Goal: Communication & Community: Answer question/provide support

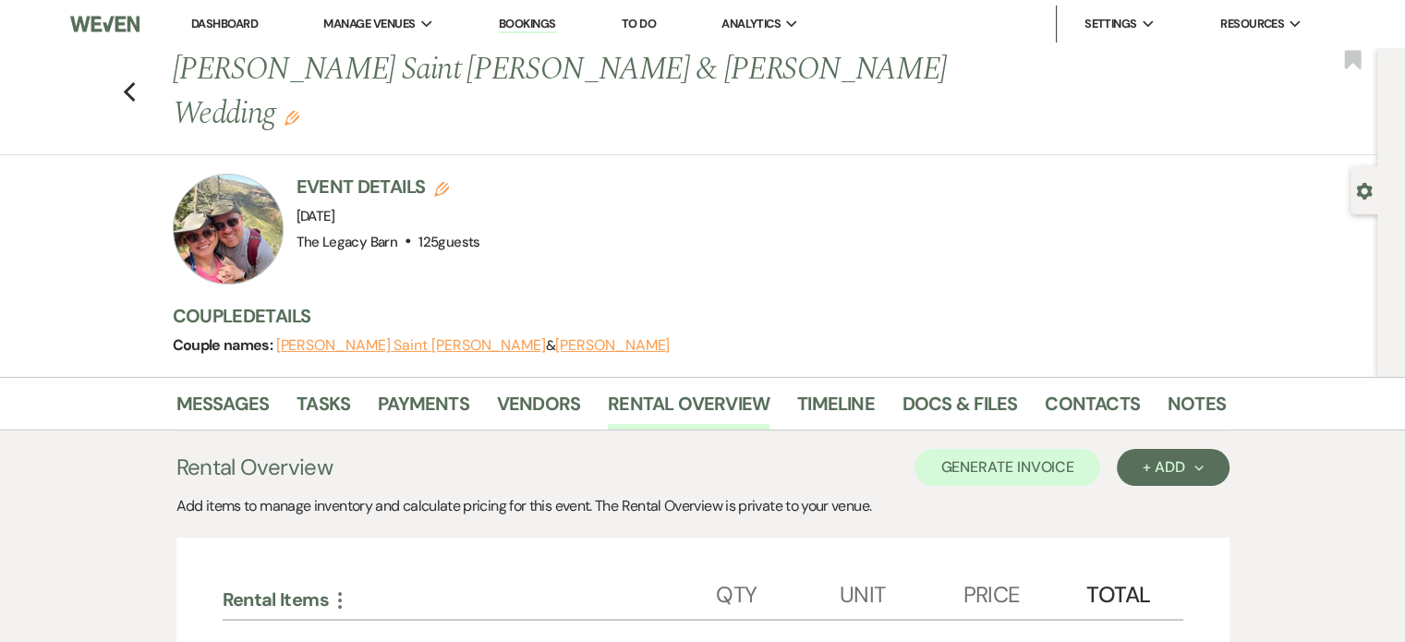
click at [207, 24] on link "Dashboard" at bounding box center [224, 24] width 67 height 16
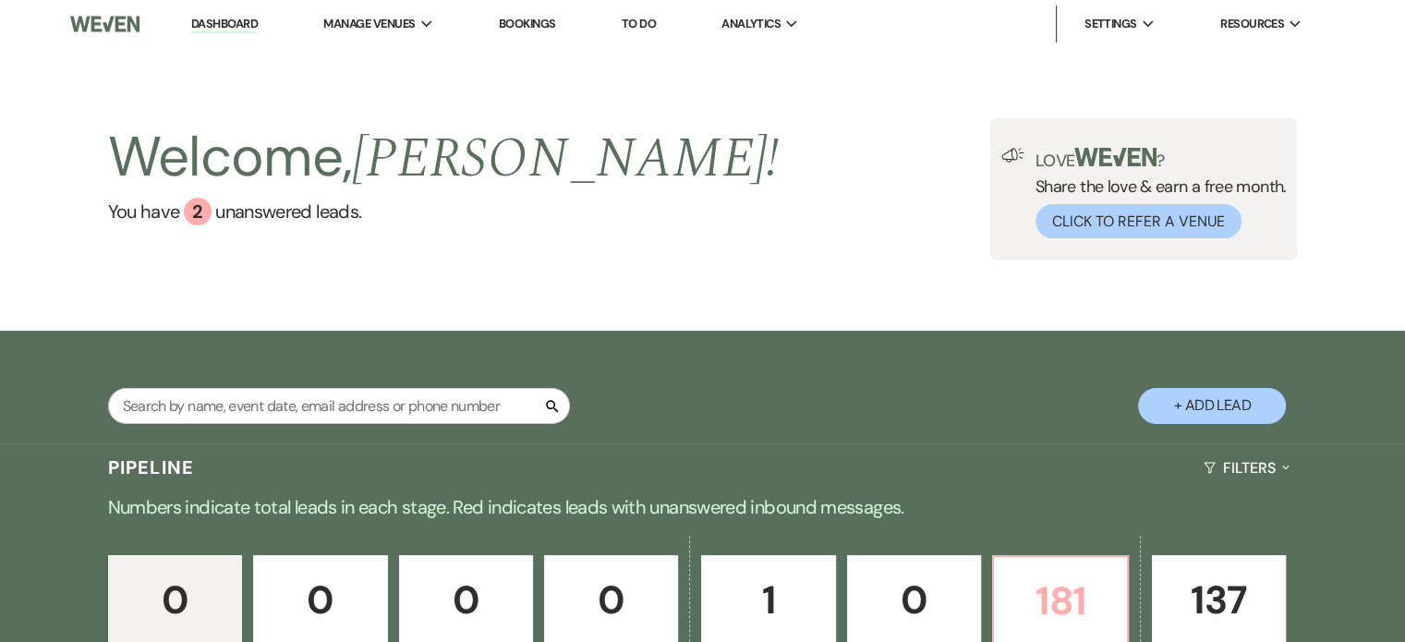
click at [1093, 596] on p "181" at bounding box center [1060, 601] width 110 height 62
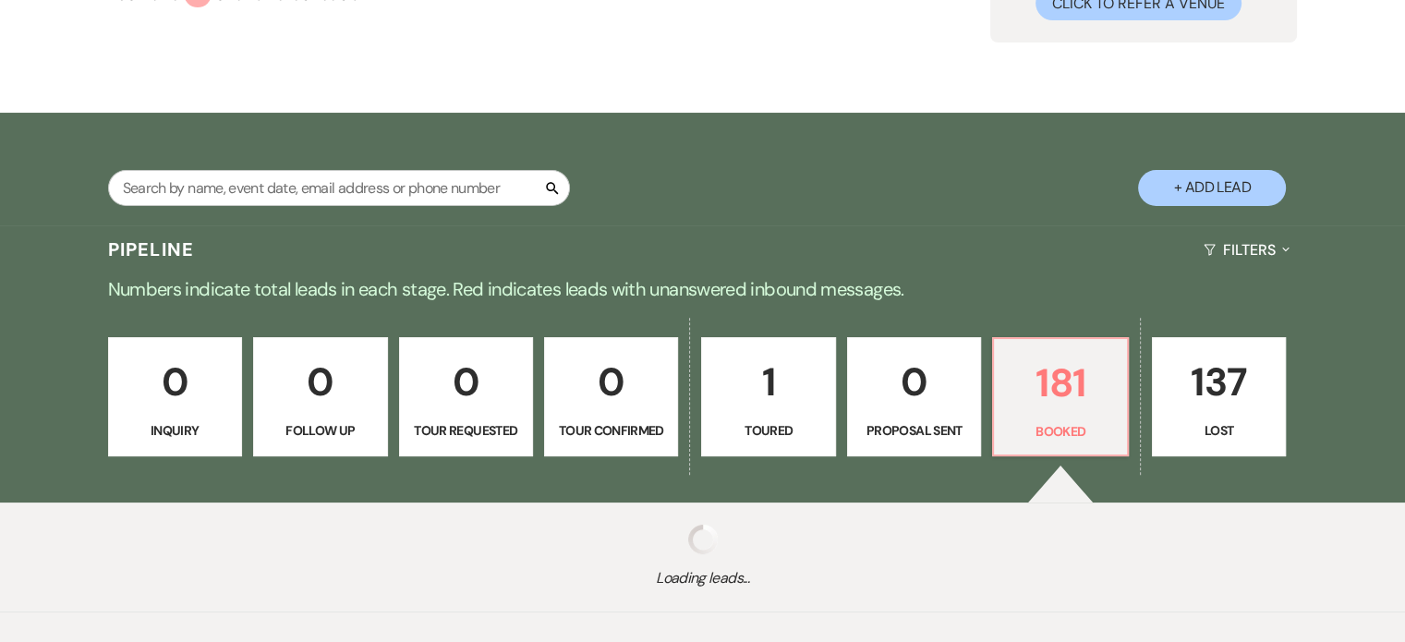
scroll to position [307, 0]
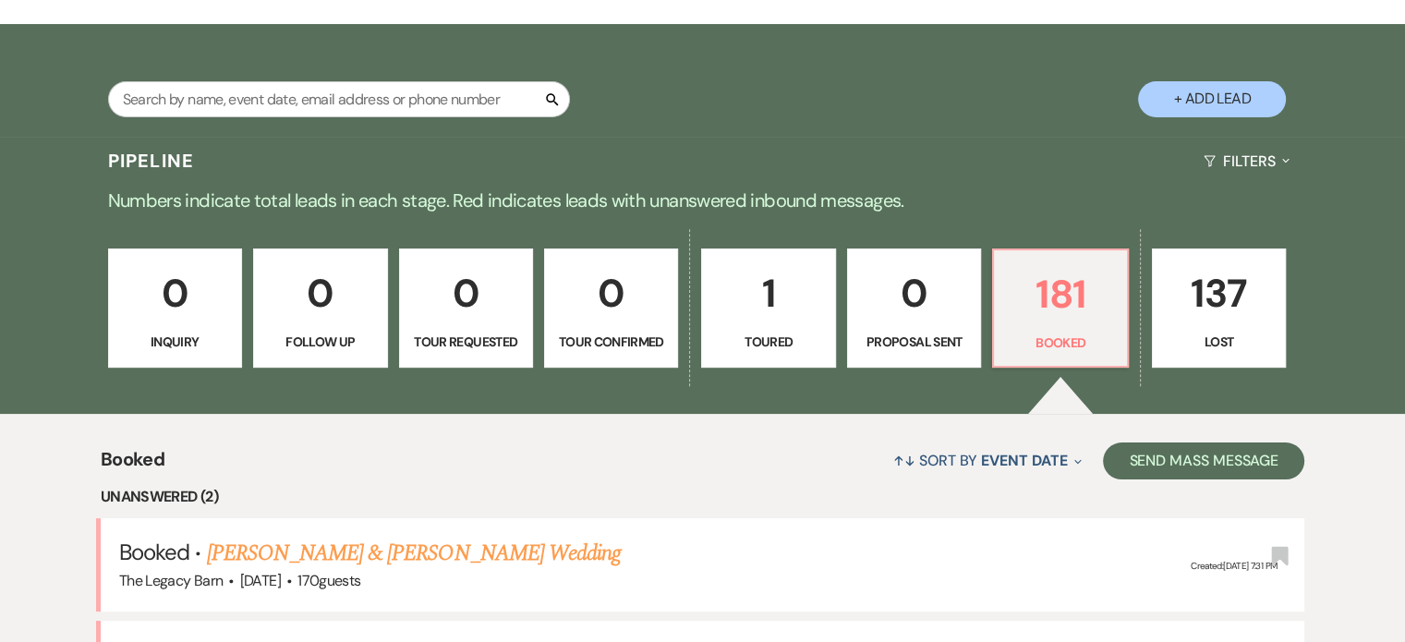
click at [350, 537] on link "[PERSON_NAME] & [PERSON_NAME] Wedding" at bounding box center [414, 553] width 414 height 33
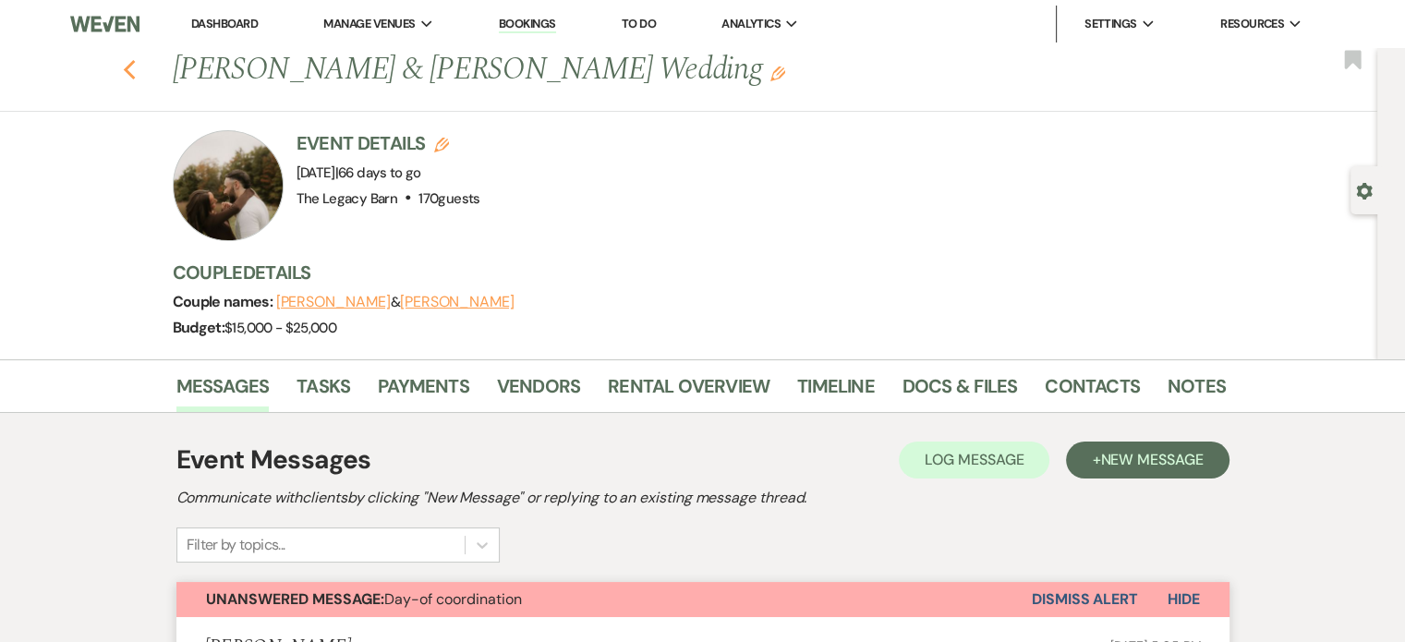
click at [135, 67] on icon "Previous" at bounding box center [130, 70] width 14 height 22
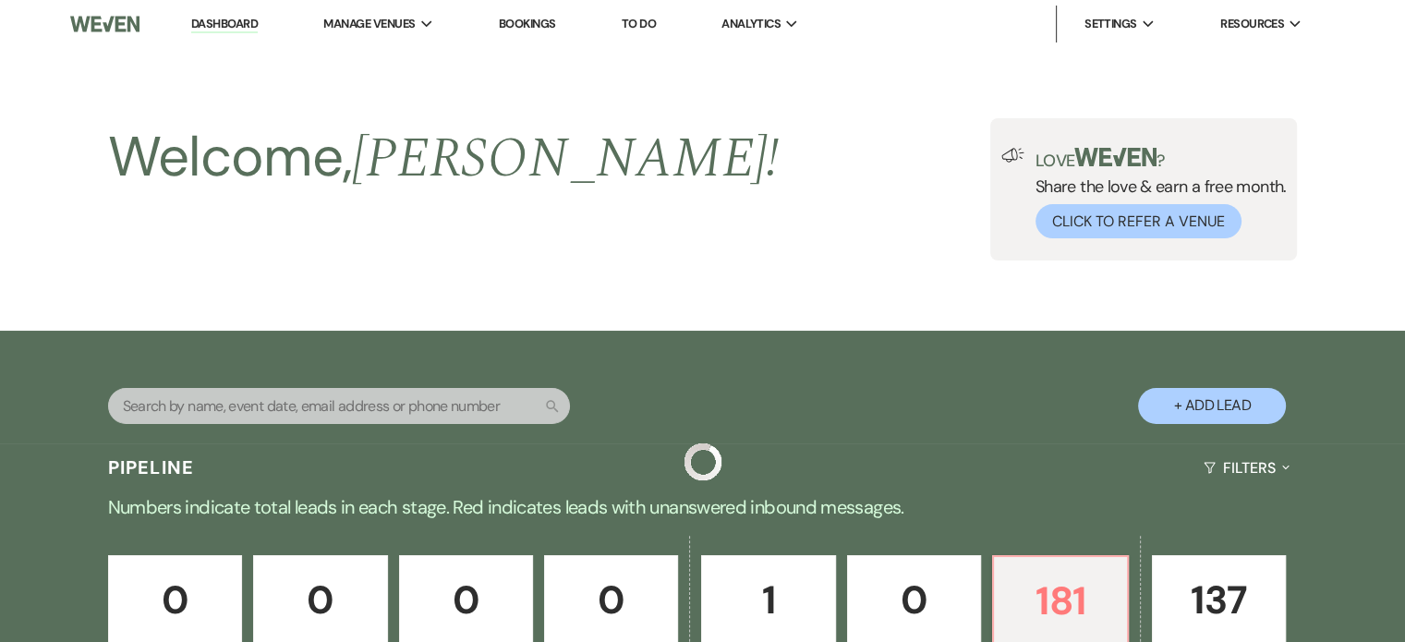
scroll to position [584, 0]
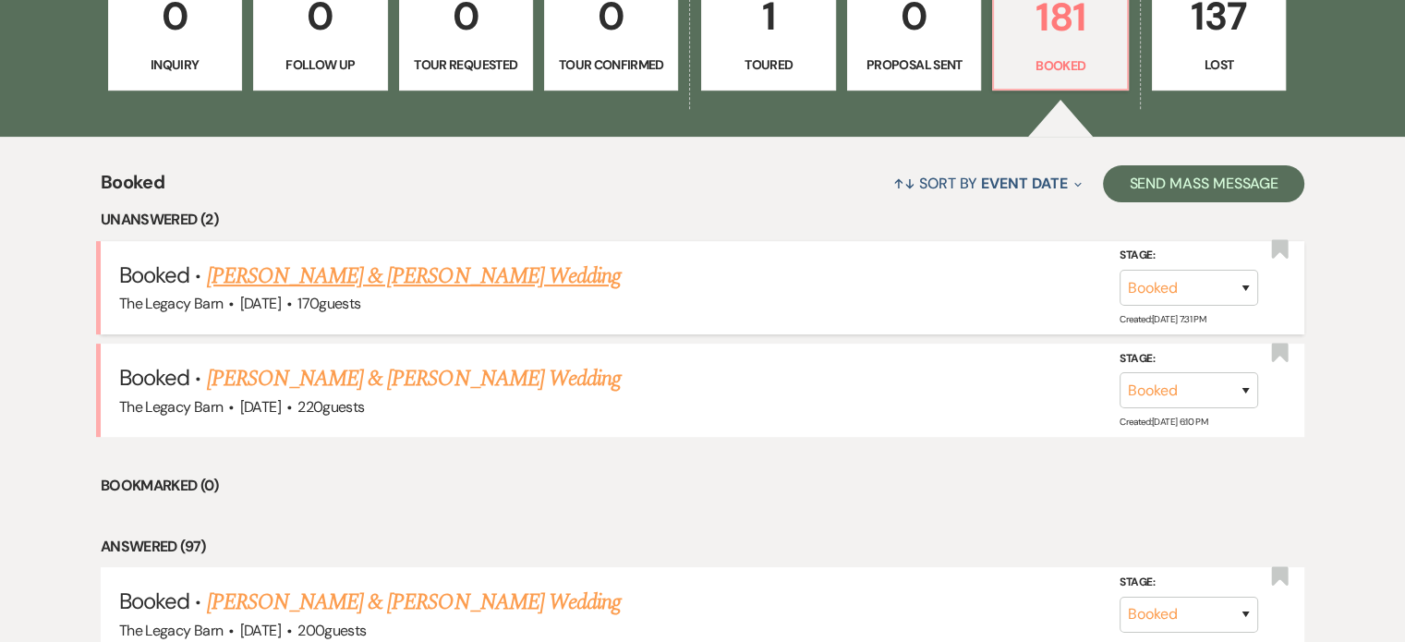
click at [334, 270] on link "[PERSON_NAME] & [PERSON_NAME] Wedding" at bounding box center [414, 276] width 414 height 33
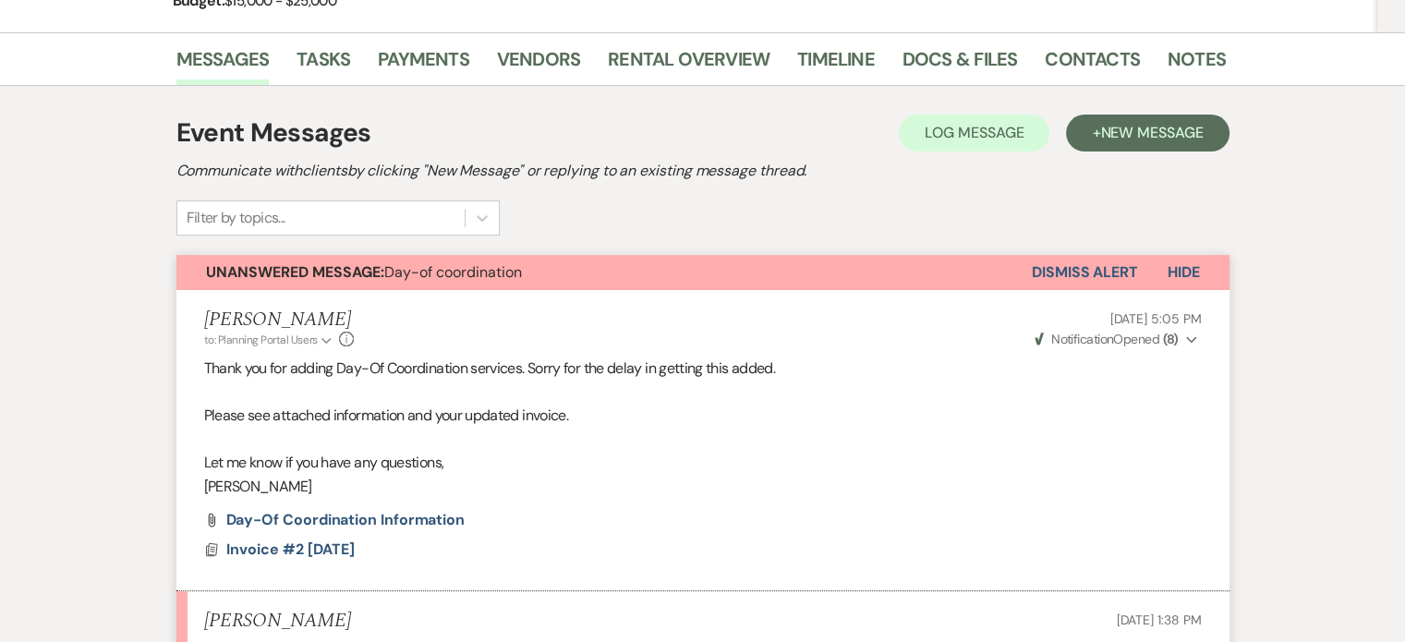
scroll to position [122, 0]
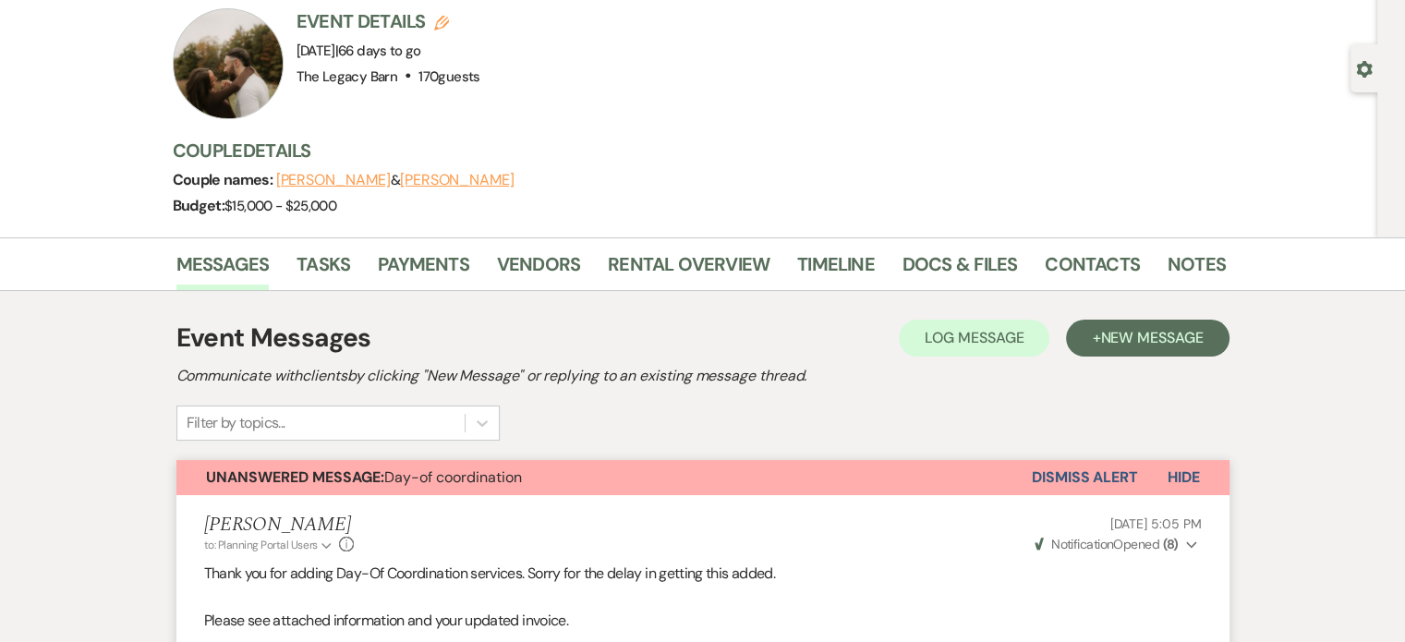
click at [1071, 473] on button "Dismiss Alert" at bounding box center [1085, 477] width 106 height 35
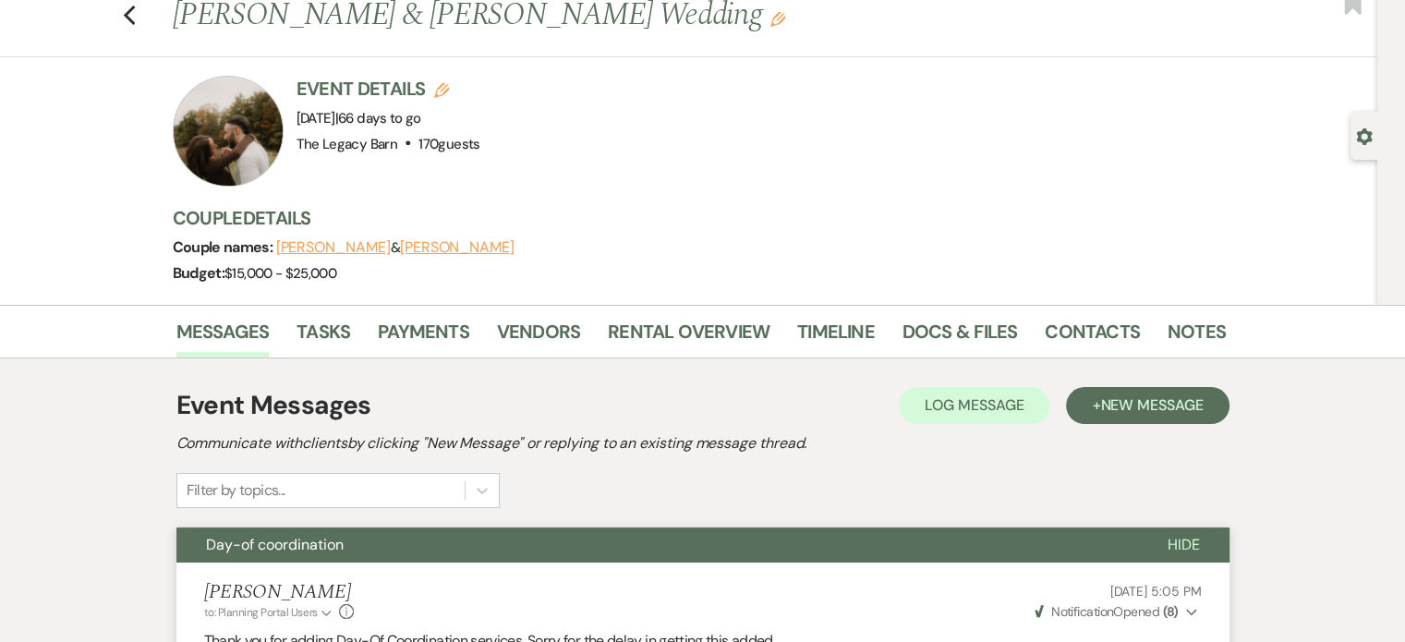
scroll to position [0, 0]
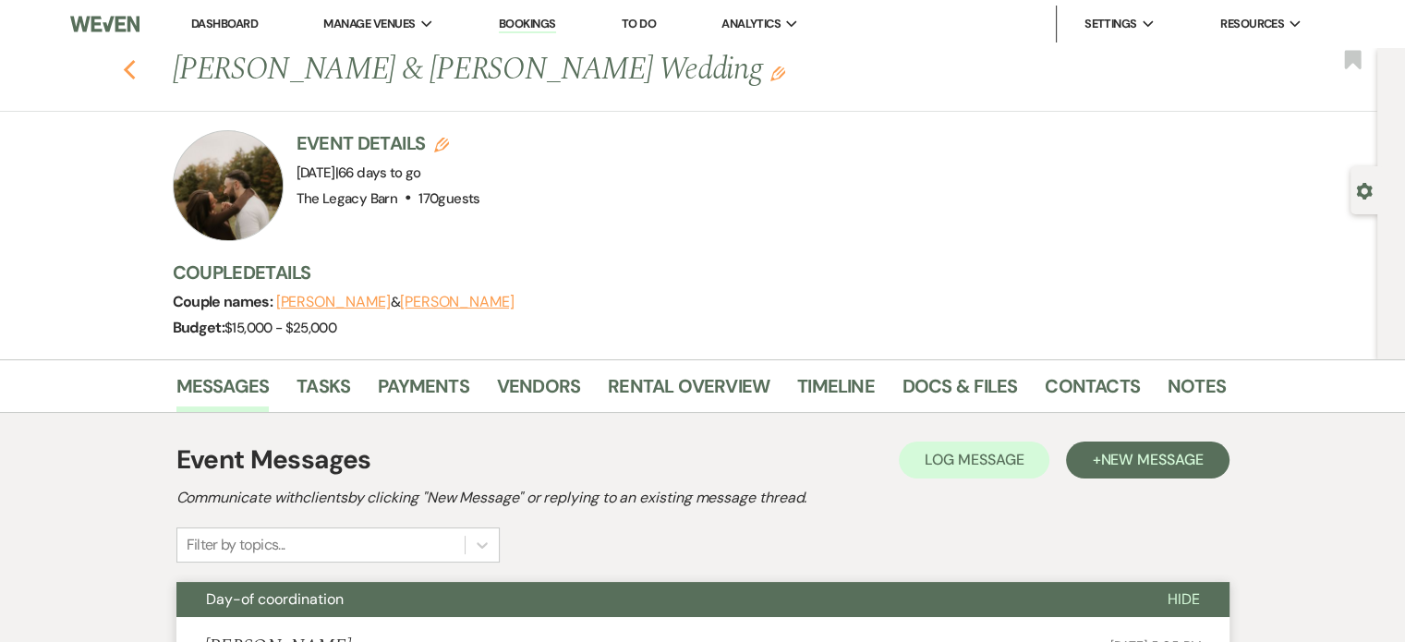
click at [132, 72] on use "button" at bounding box center [129, 70] width 12 height 20
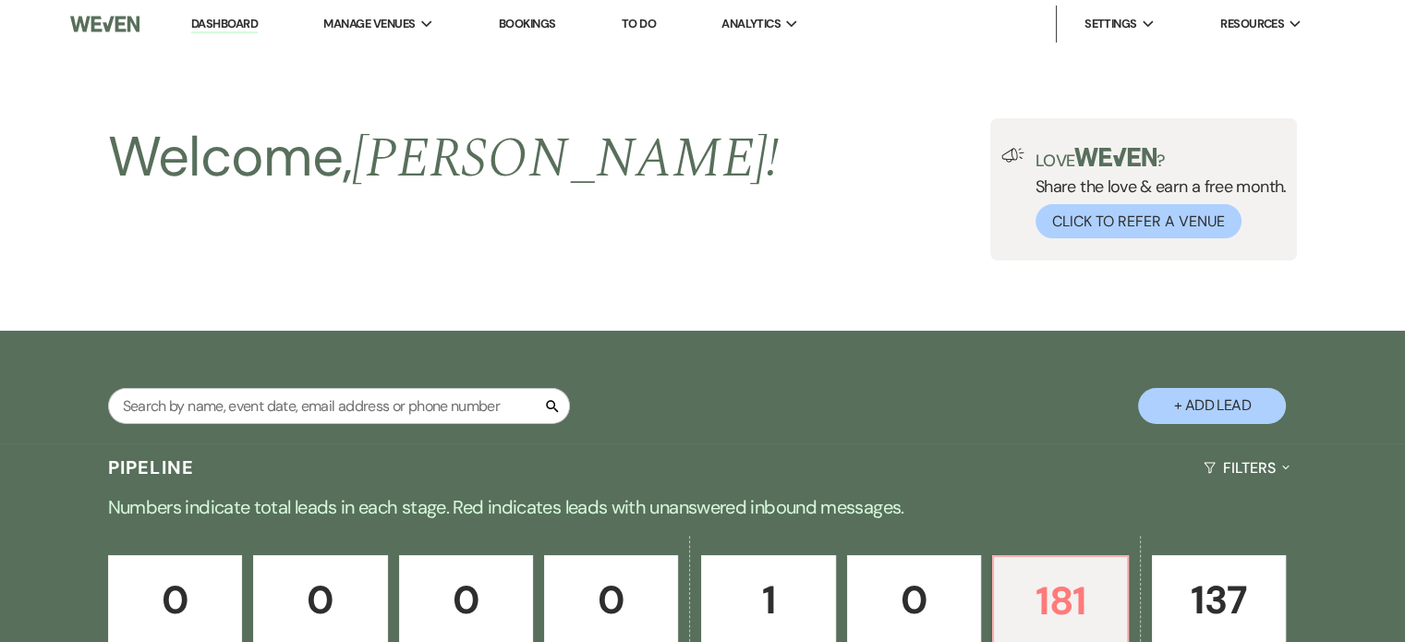
scroll to position [584, 0]
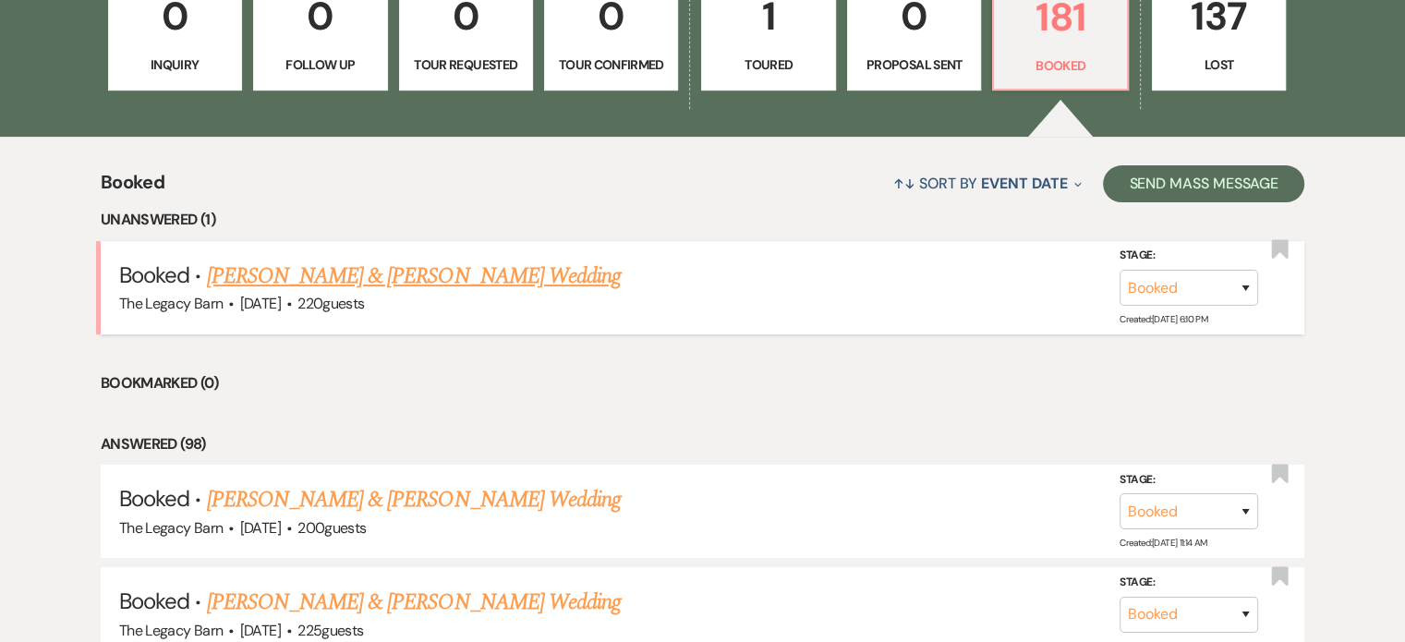
click at [299, 268] on link "[PERSON_NAME] & [PERSON_NAME] Wedding" at bounding box center [414, 276] width 414 height 33
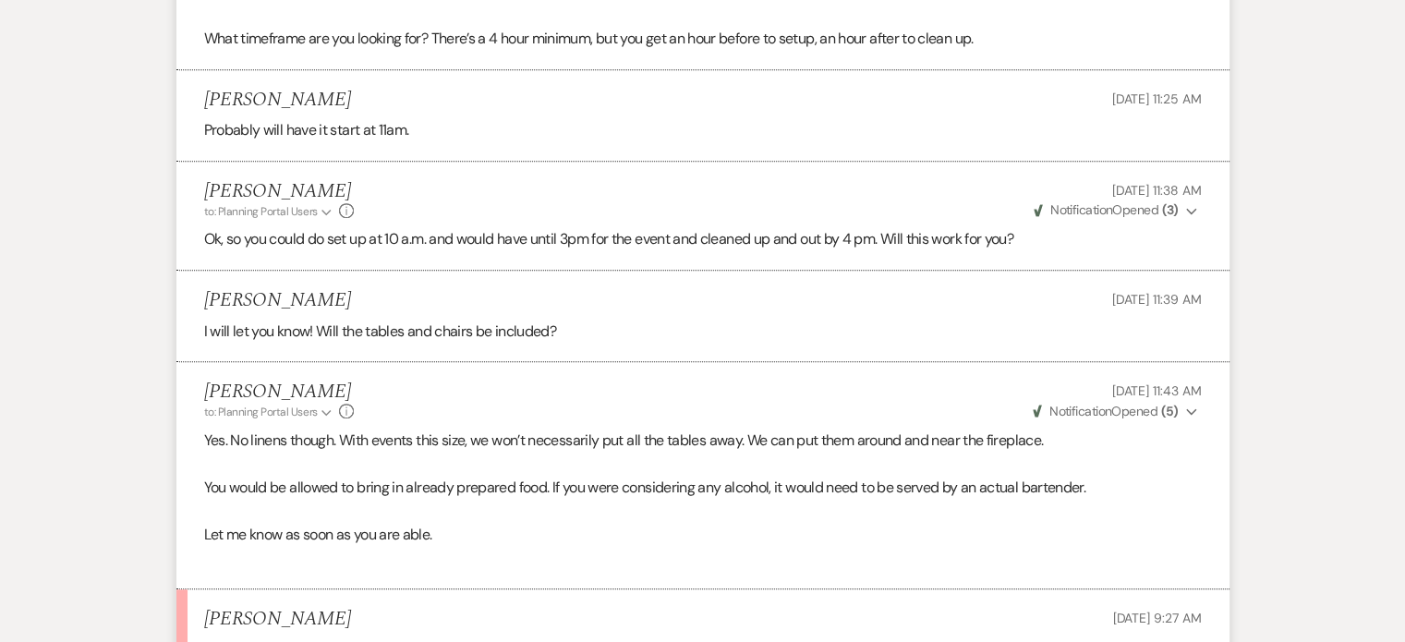
scroll to position [1386, 0]
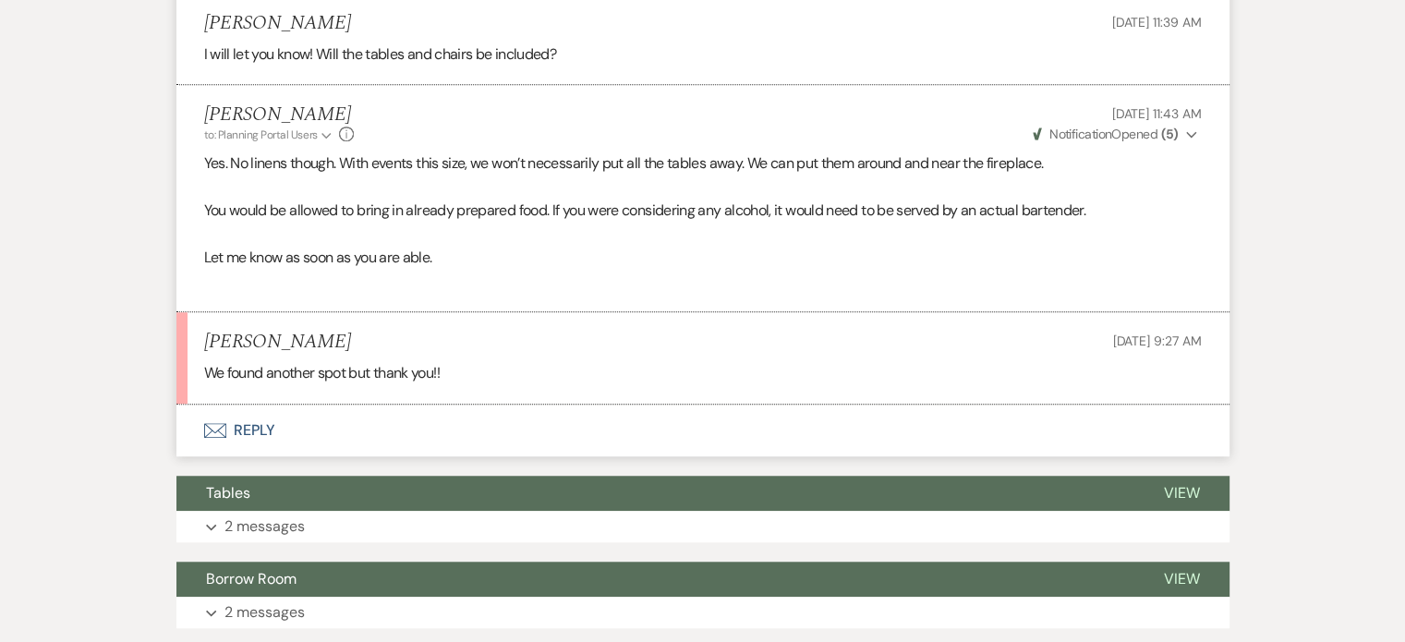
click at [255, 422] on button "Envelope Reply" at bounding box center [702, 431] width 1053 height 52
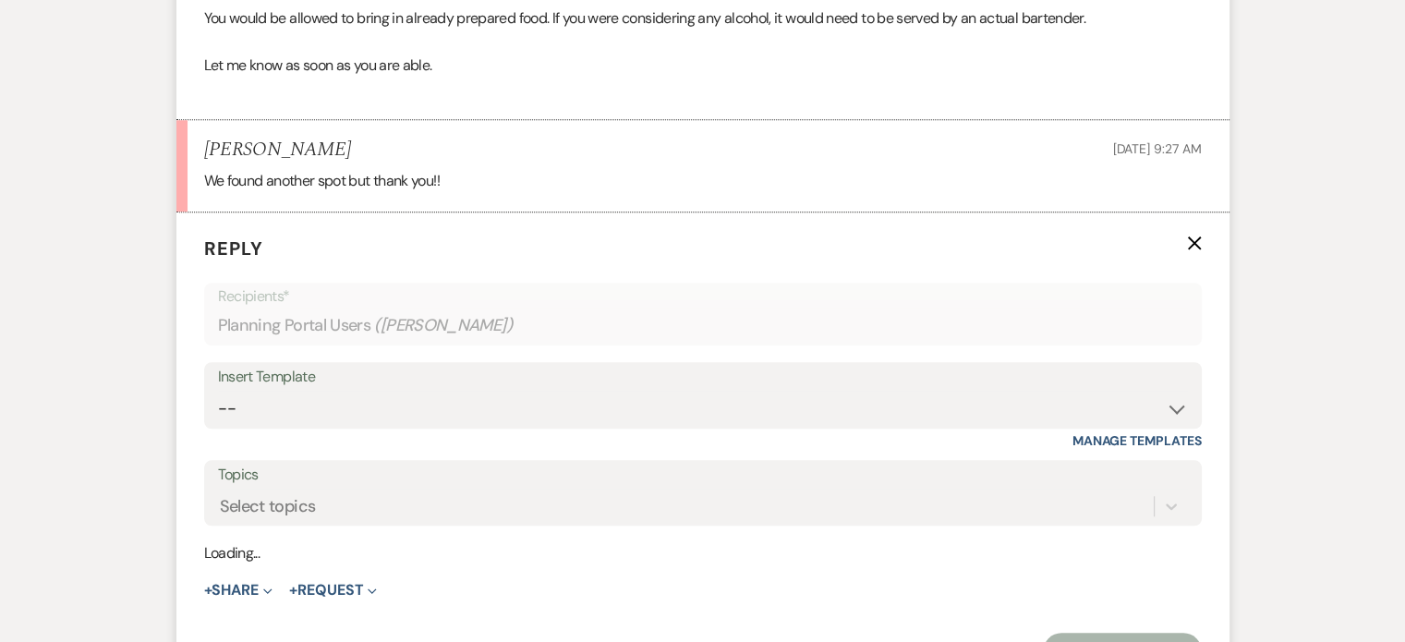
scroll to position [1657, 0]
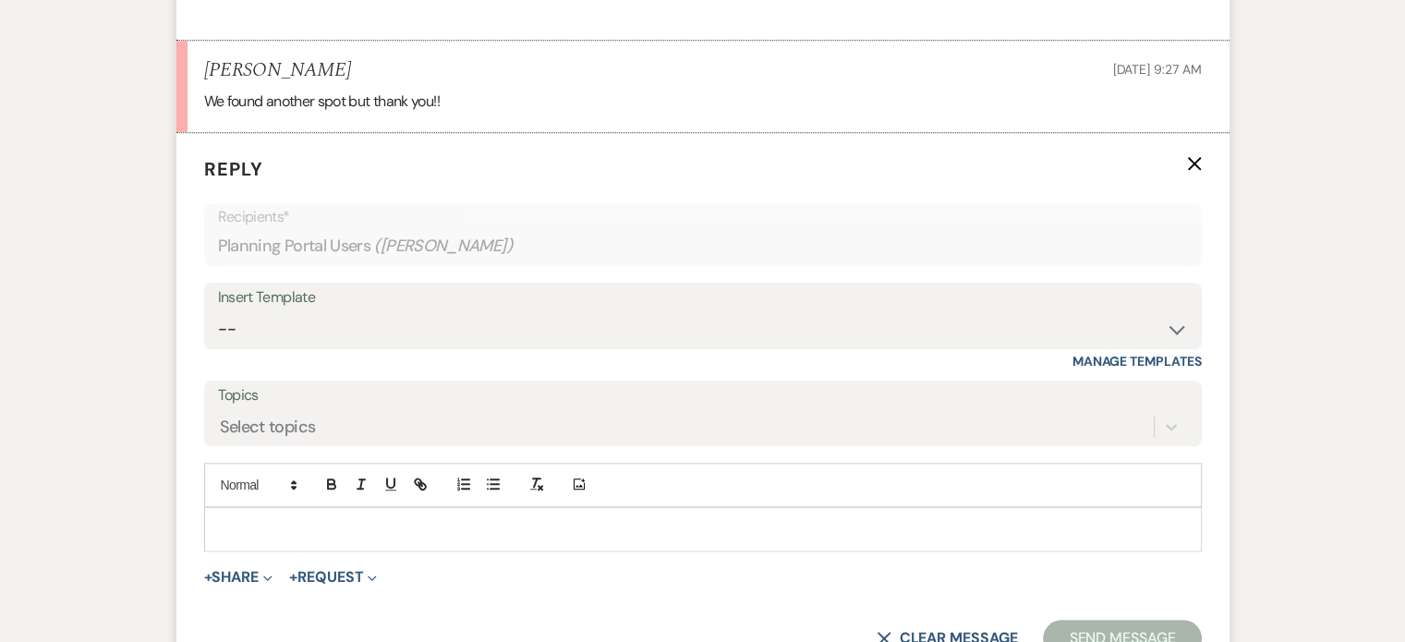
click at [245, 539] on div at bounding box center [703, 529] width 996 height 42
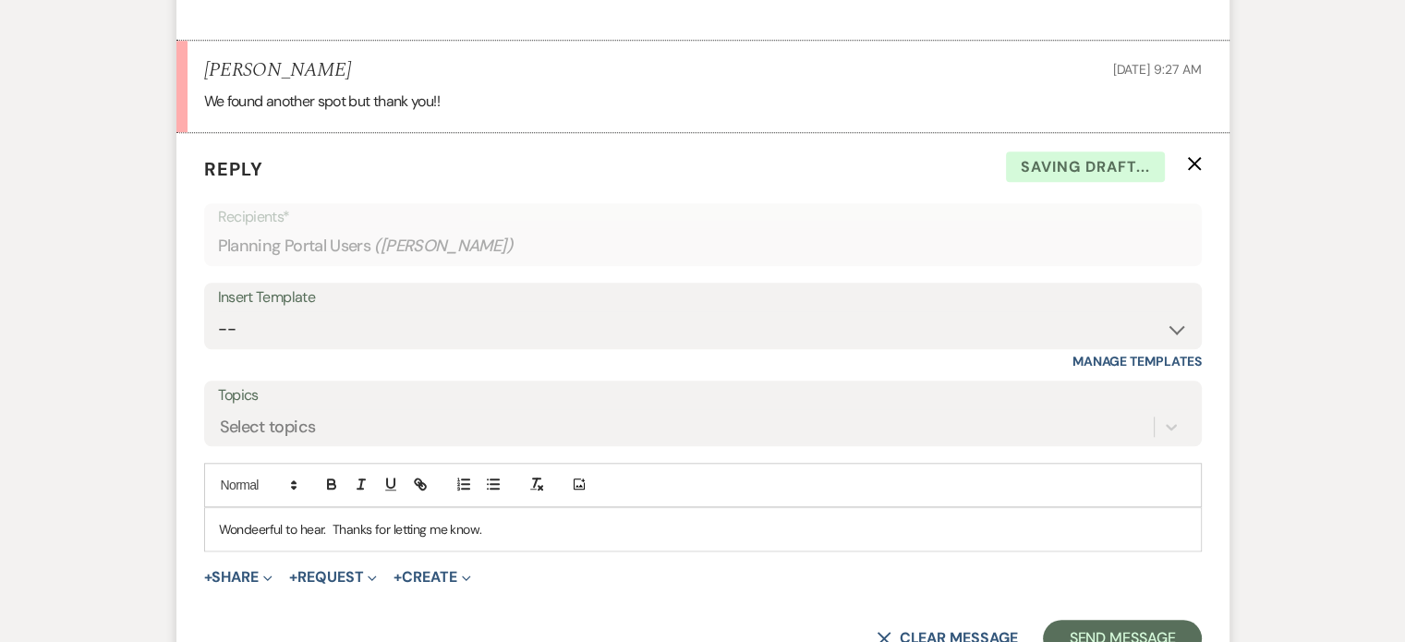
click at [240, 522] on p "Wondeerful to hear. Thanks for letting me know." at bounding box center [703, 529] width 968 height 20
click at [1088, 622] on button "Send Message" at bounding box center [1122, 638] width 158 height 37
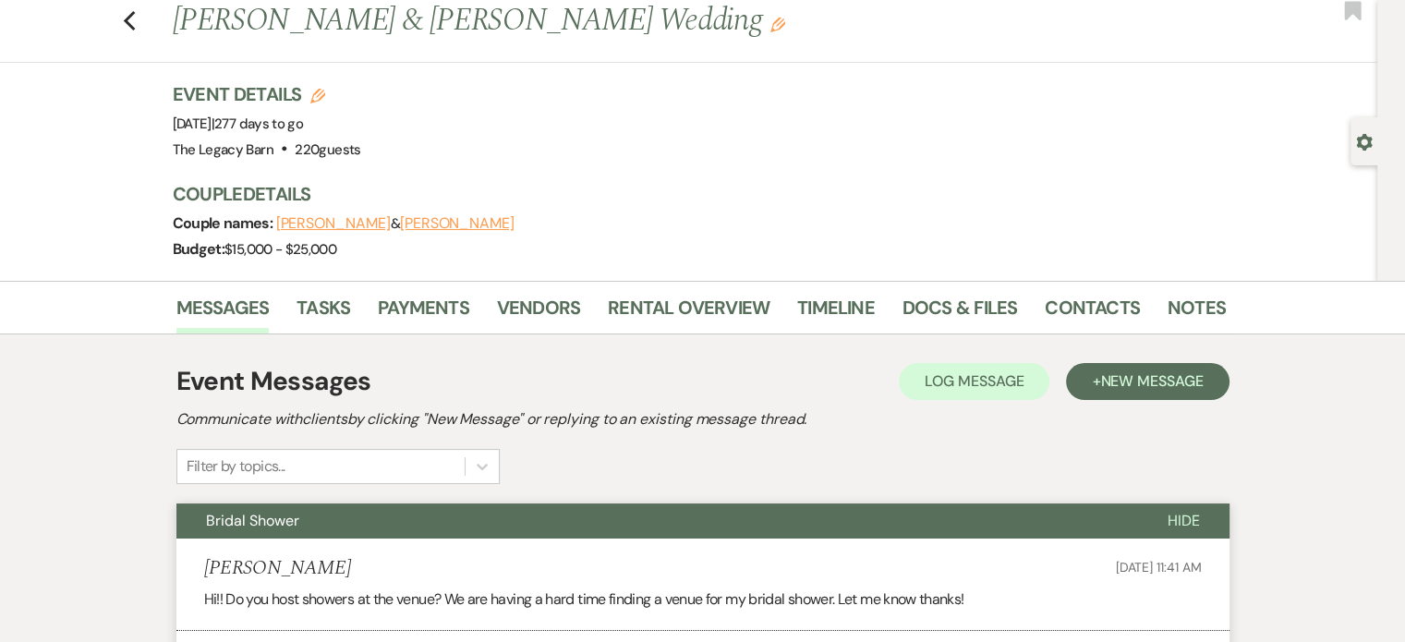
scroll to position [0, 0]
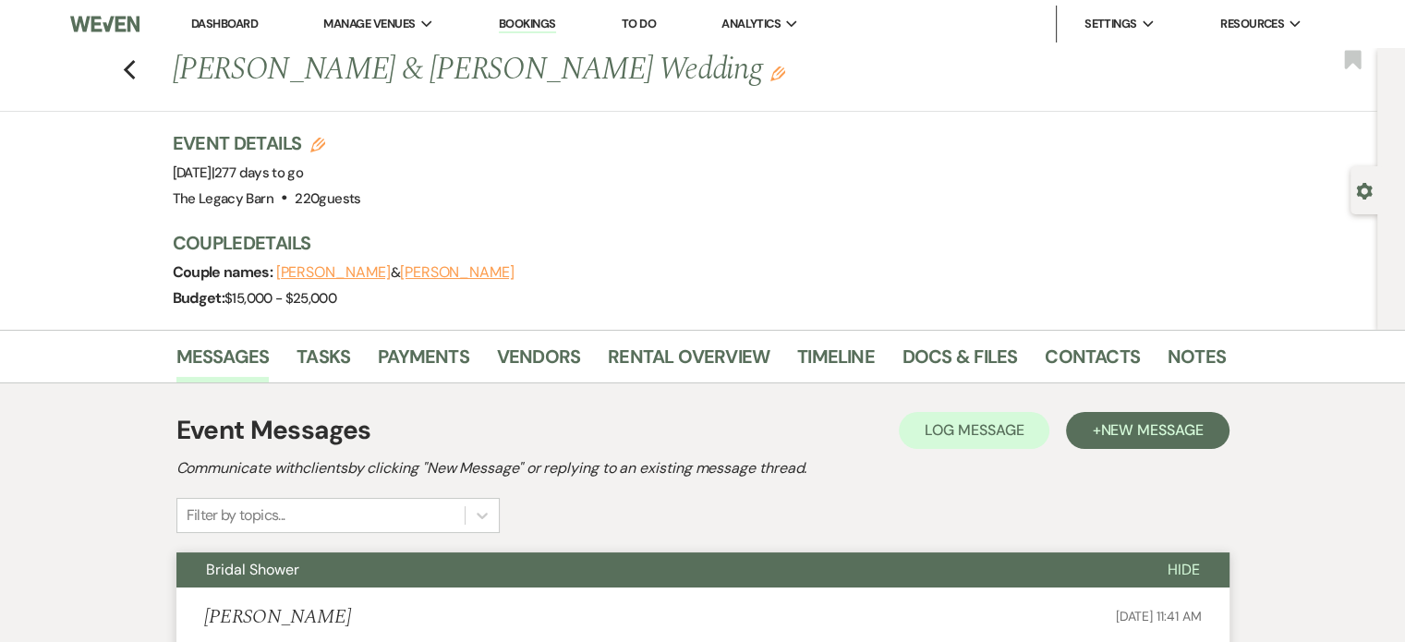
click at [220, 21] on link "Dashboard" at bounding box center [224, 24] width 67 height 16
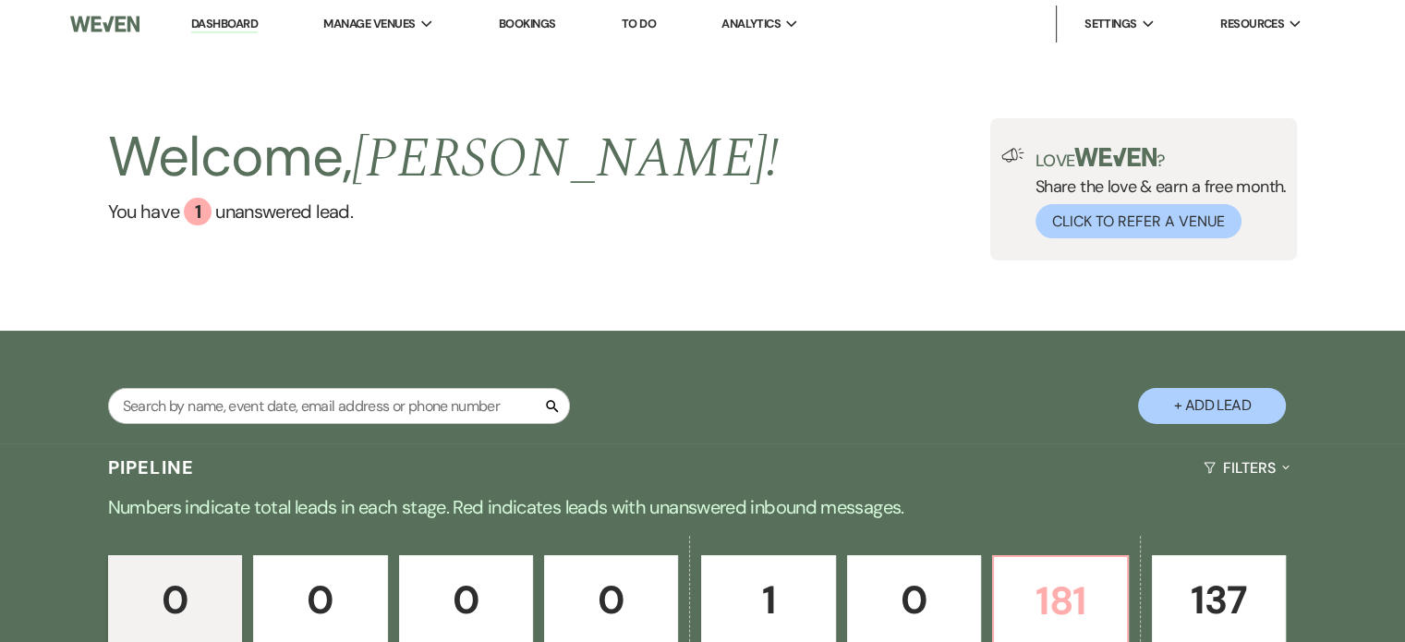
click at [1064, 616] on p "181" at bounding box center [1060, 601] width 110 height 62
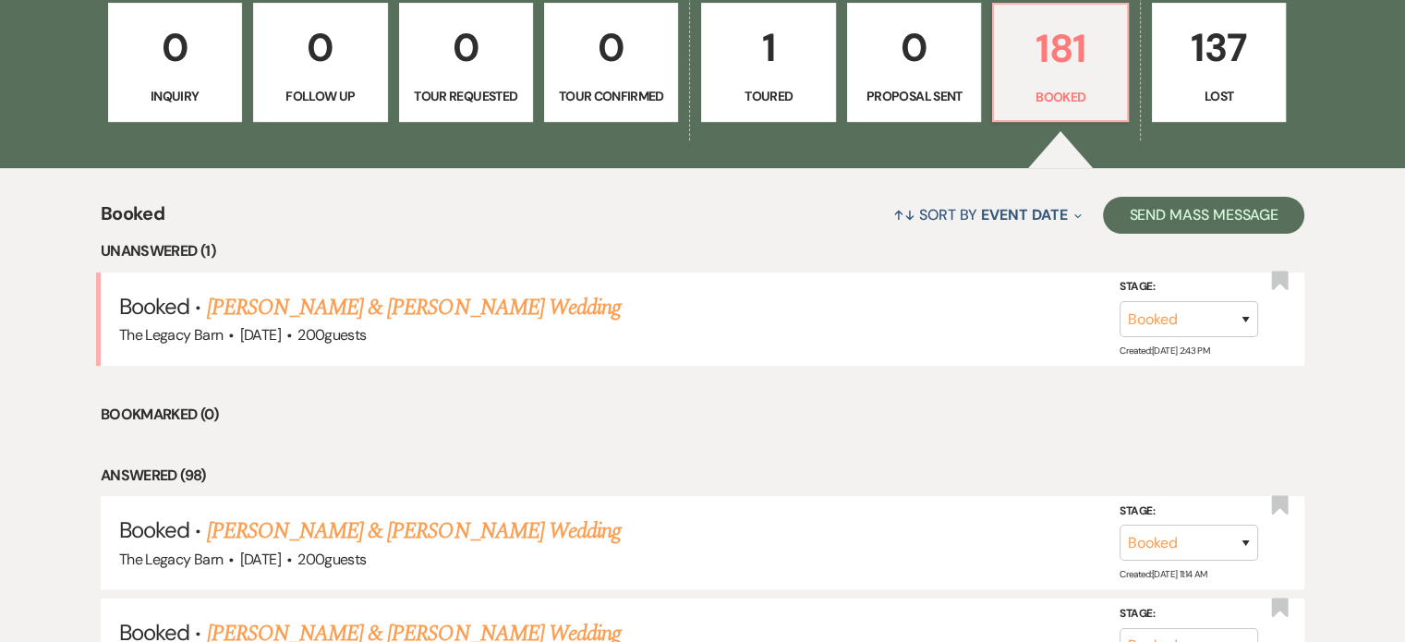
scroll to position [554, 0]
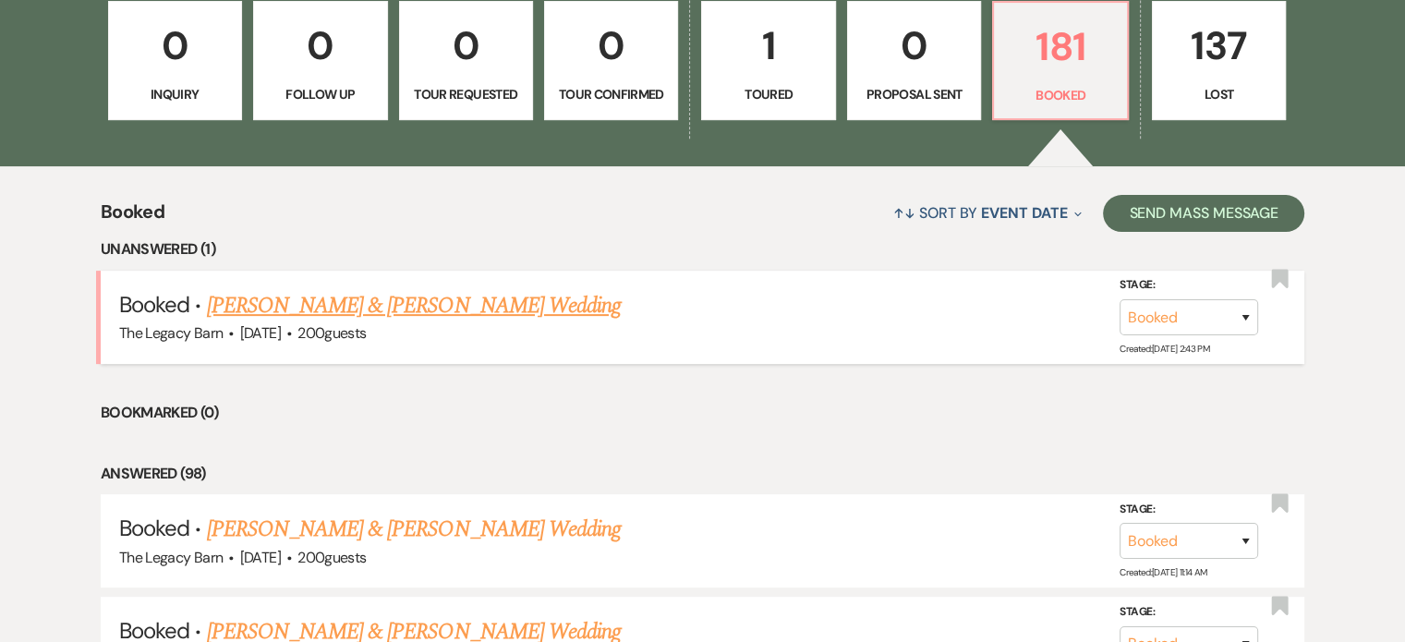
click at [314, 303] on link "[PERSON_NAME] & [PERSON_NAME] Wedding" at bounding box center [414, 305] width 414 height 33
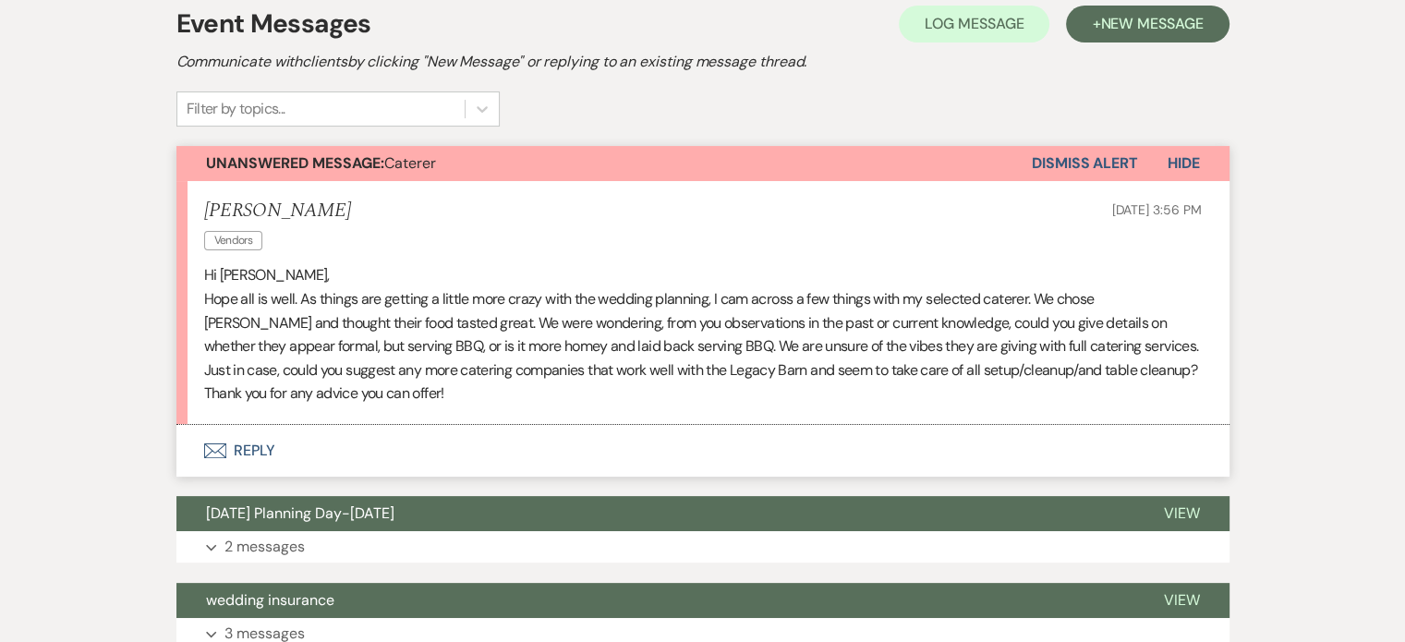
scroll to position [462, 0]
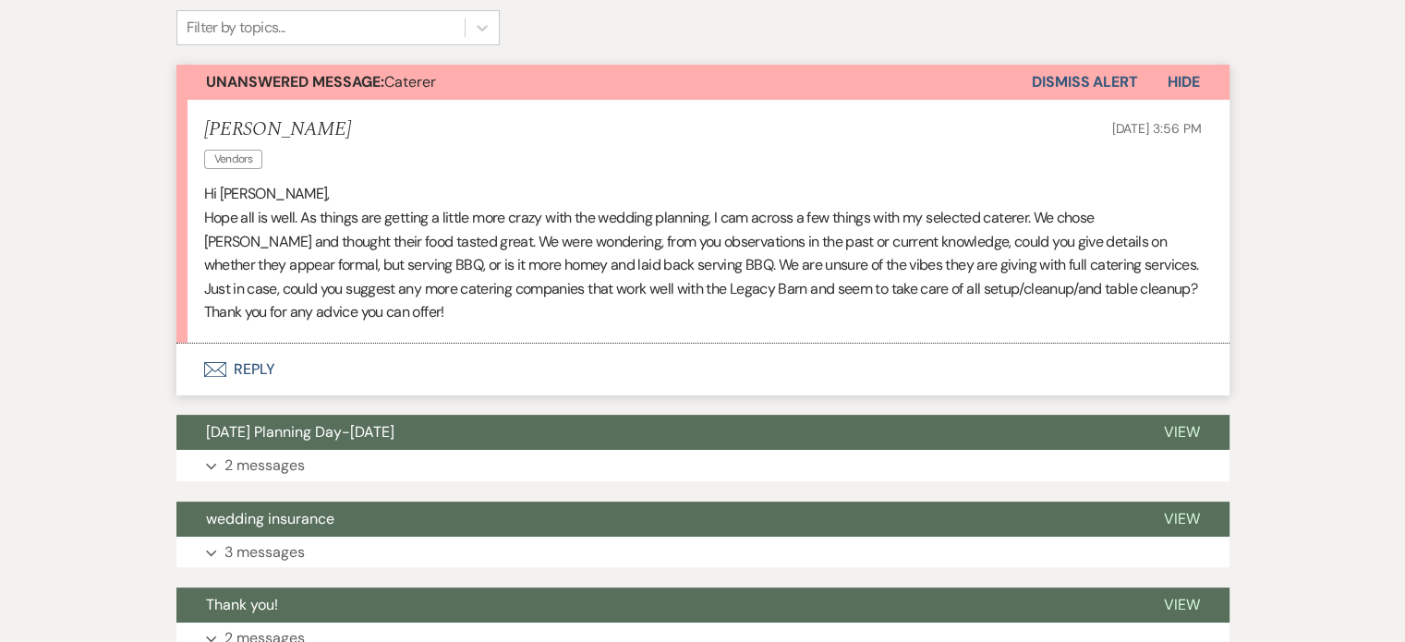
click at [254, 361] on button "Envelope Reply" at bounding box center [702, 370] width 1053 height 52
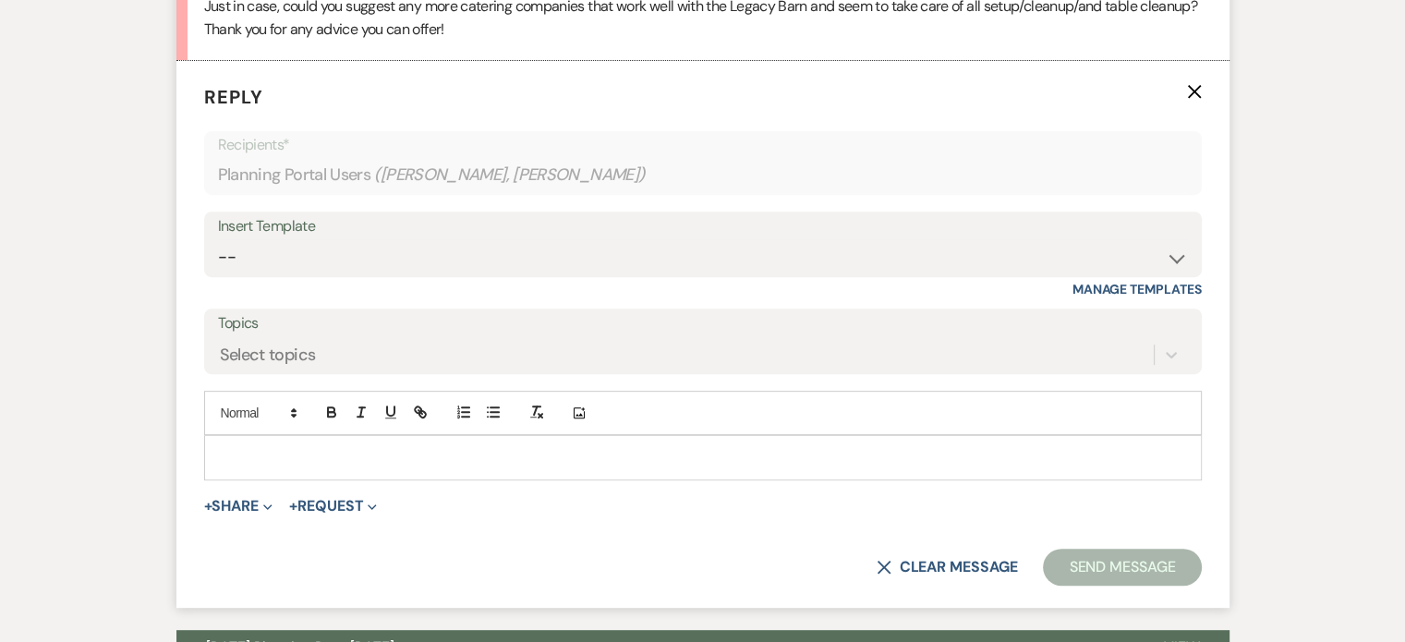
scroll to position [756, 0]
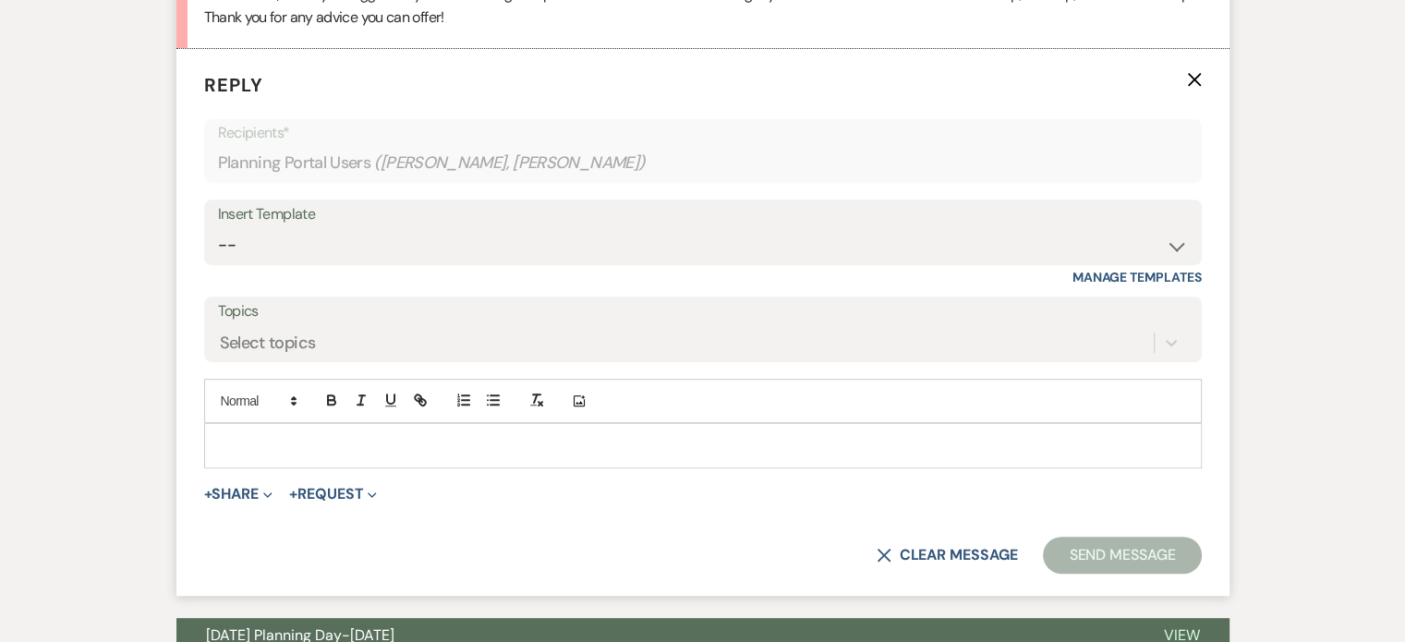
click at [249, 450] on p at bounding box center [703, 445] width 968 height 20
click at [248, 450] on p at bounding box center [703, 445] width 968 height 20
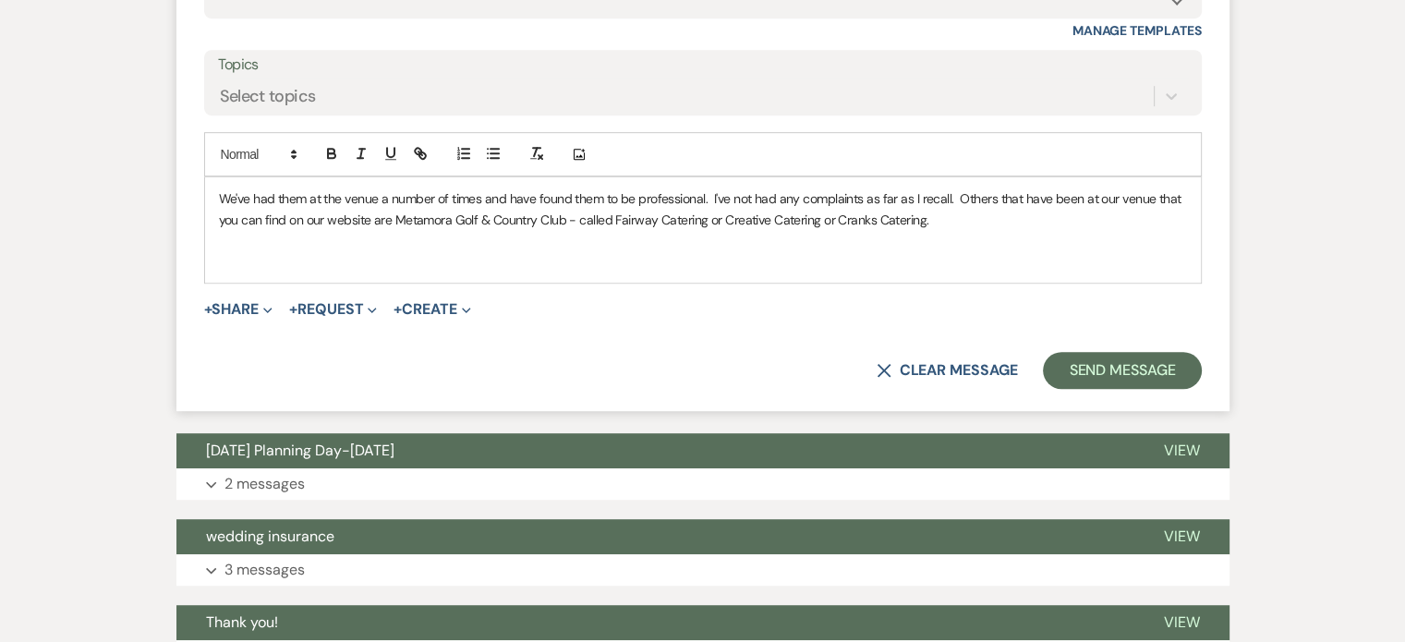
scroll to position [1034, 0]
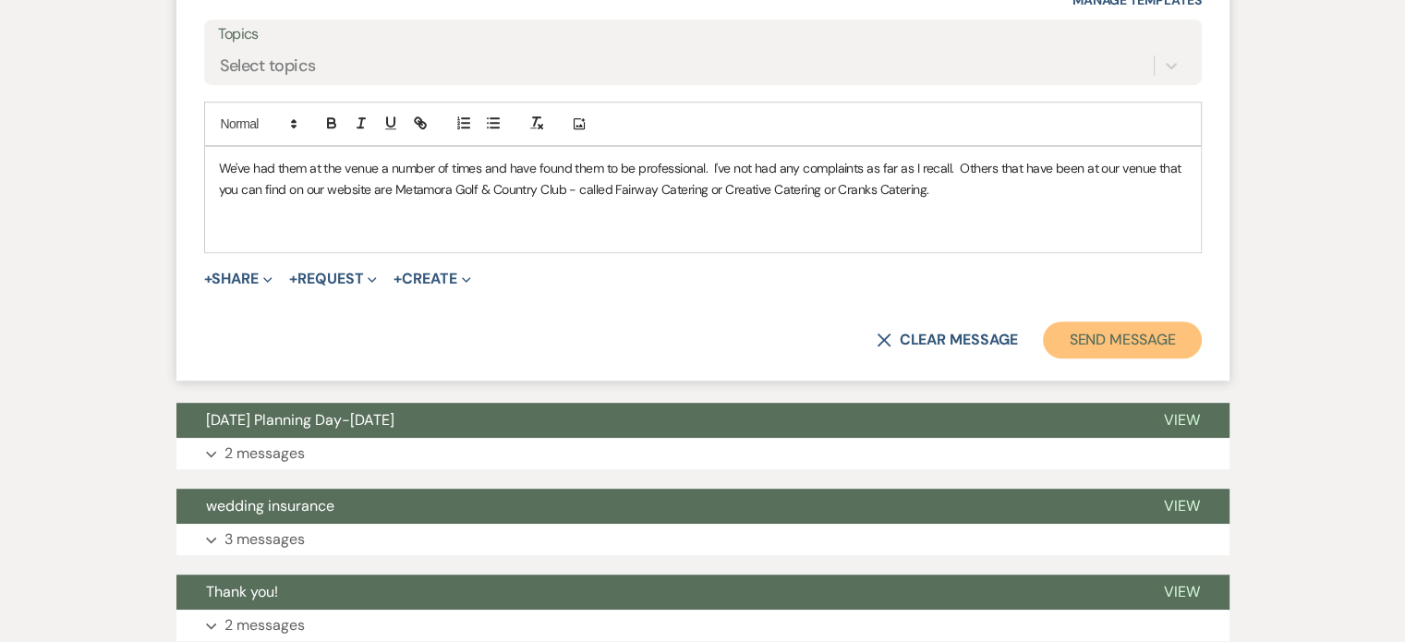
click at [1112, 321] on button "Send Message" at bounding box center [1122, 339] width 158 height 37
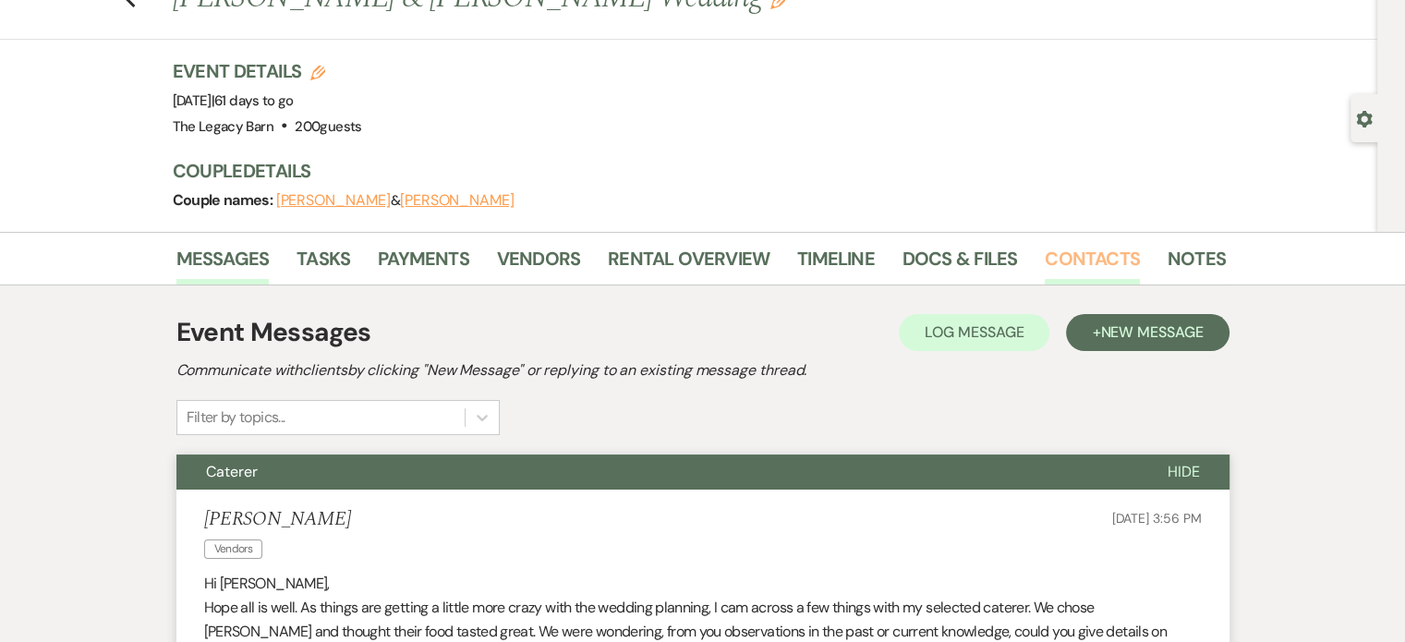
scroll to position [0, 0]
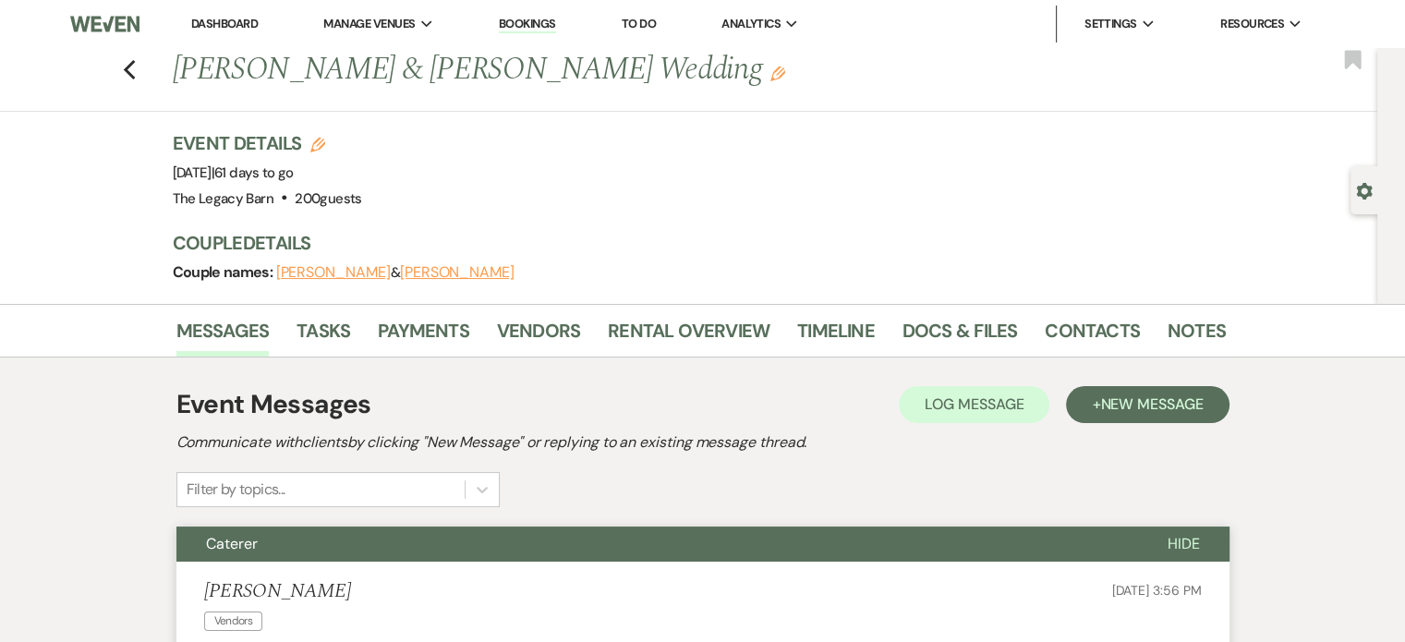
click at [218, 28] on link "Dashboard" at bounding box center [224, 24] width 67 height 16
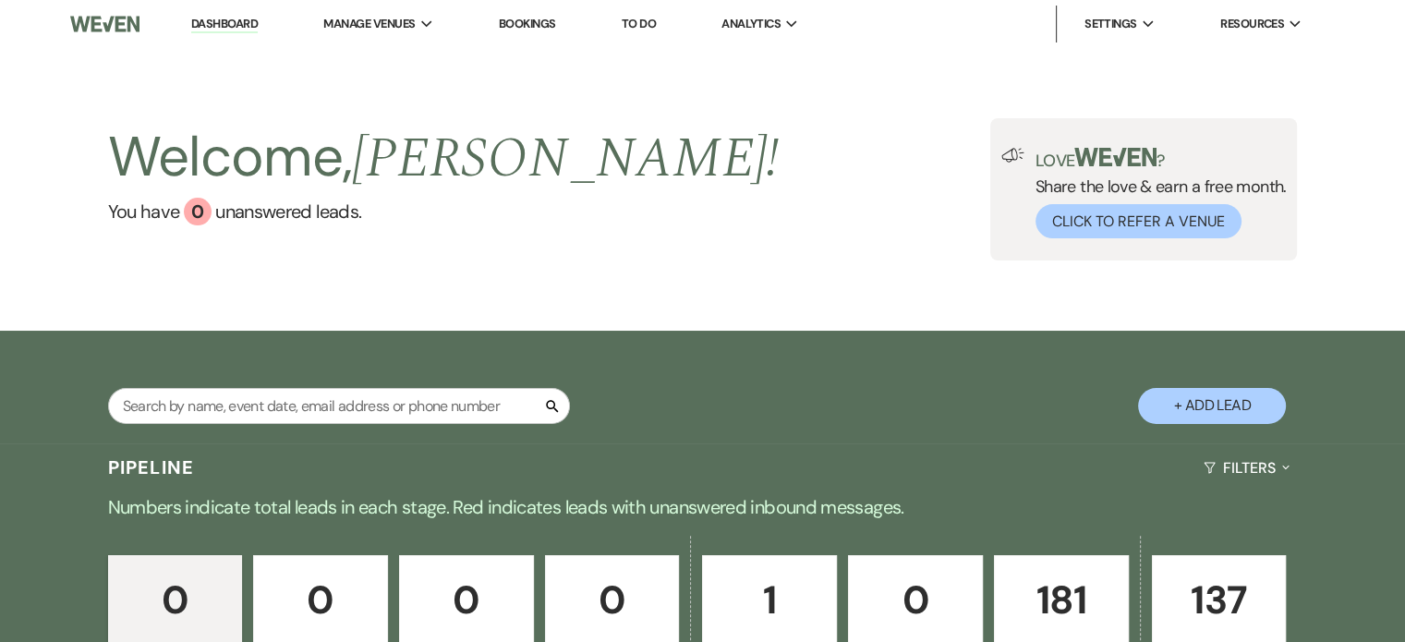
scroll to position [349, 0]
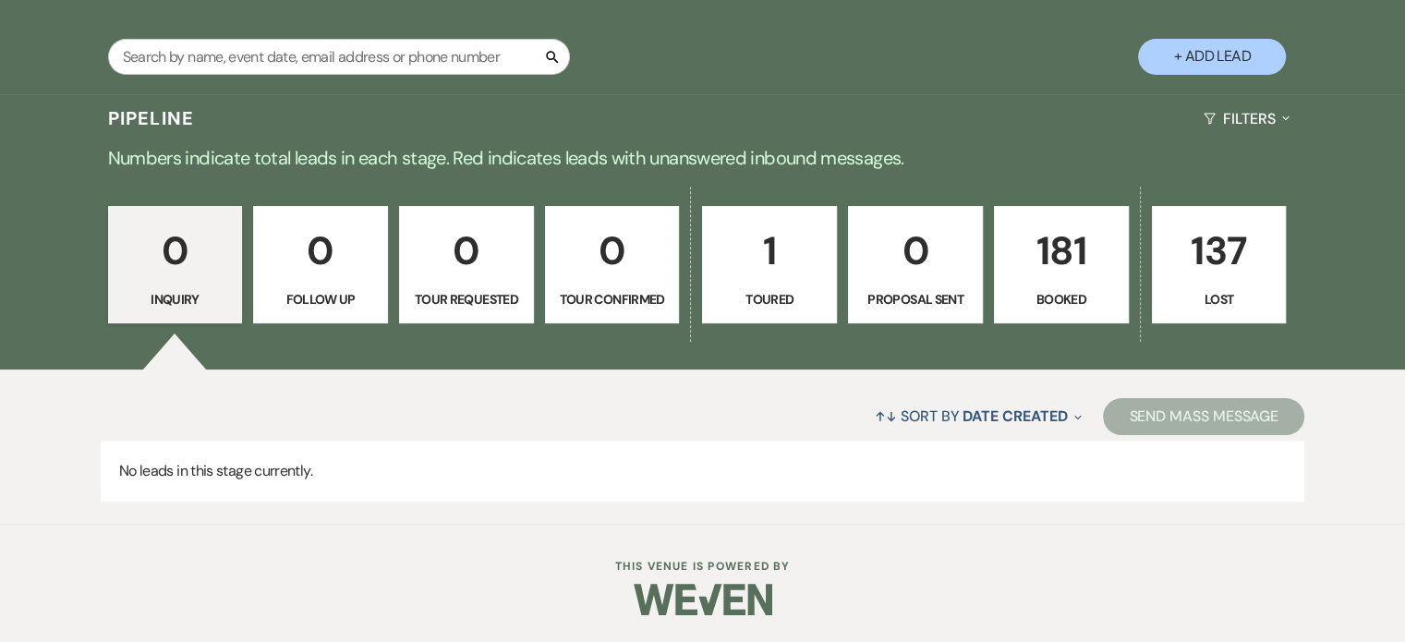
click at [1081, 287] on link "181 Booked" at bounding box center [1061, 265] width 135 height 118
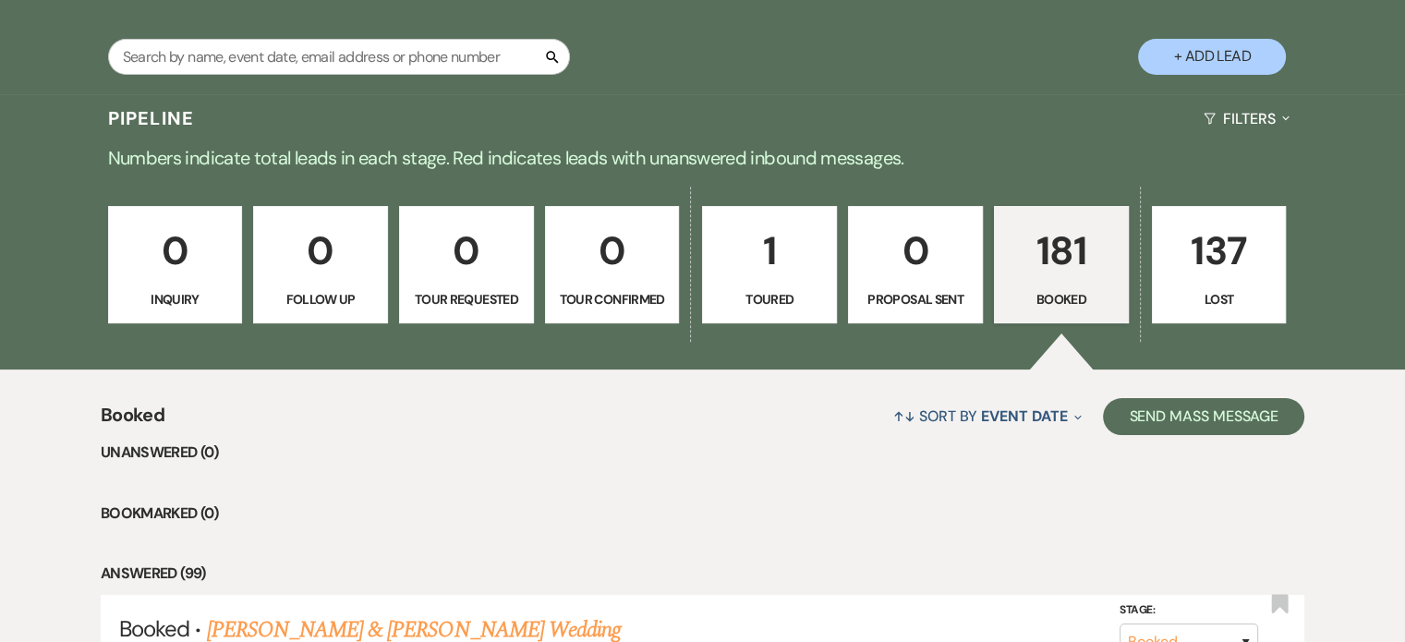
scroll to position [626, 0]
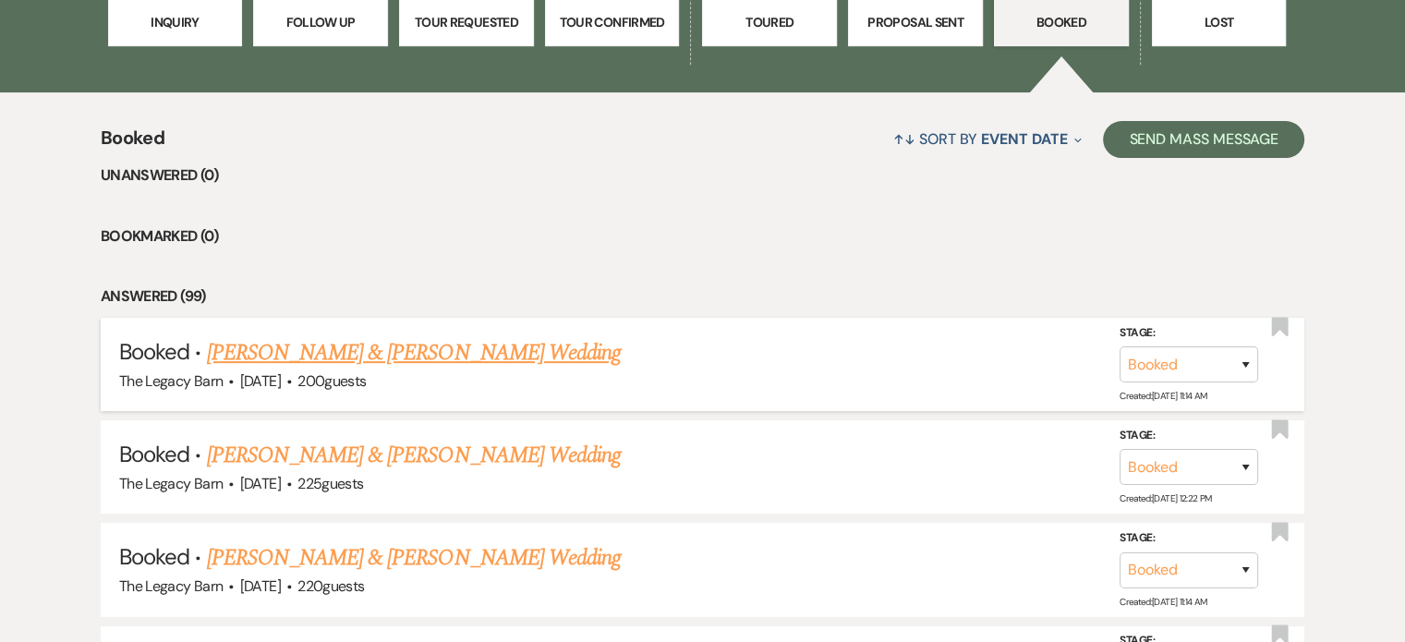
click at [355, 351] on link "[PERSON_NAME] & [PERSON_NAME] Wedding" at bounding box center [414, 352] width 414 height 33
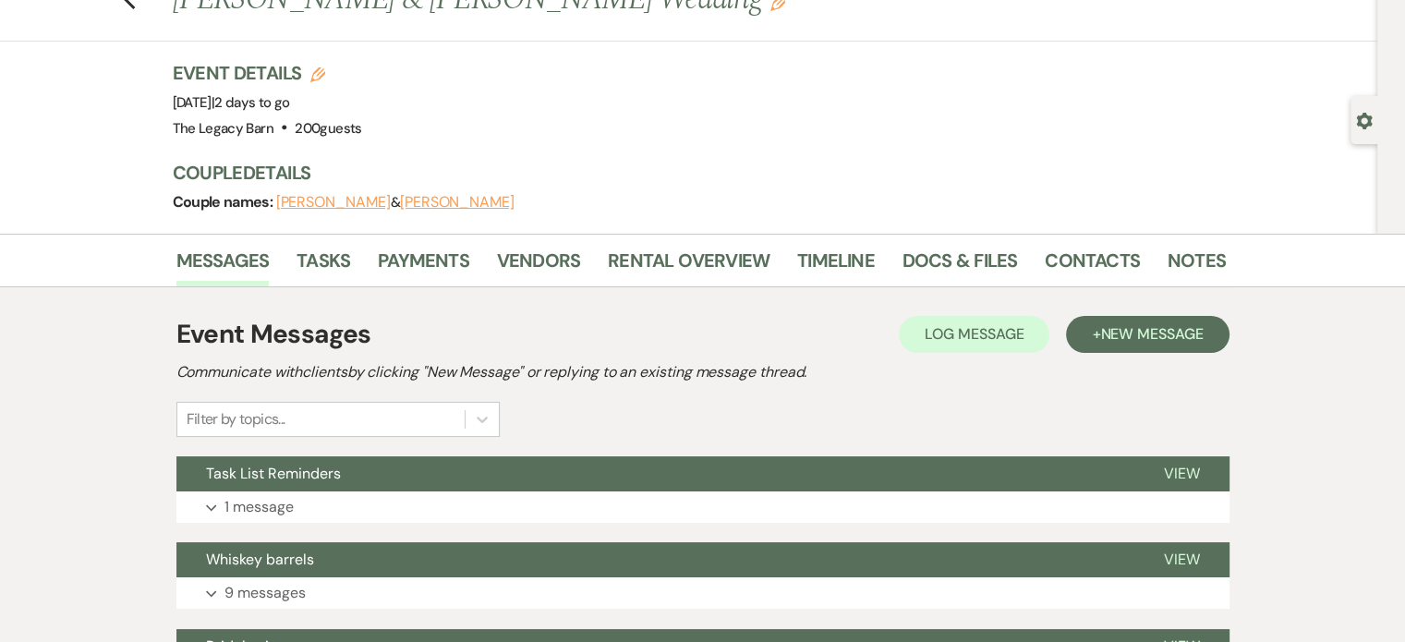
scroll to position [369, 0]
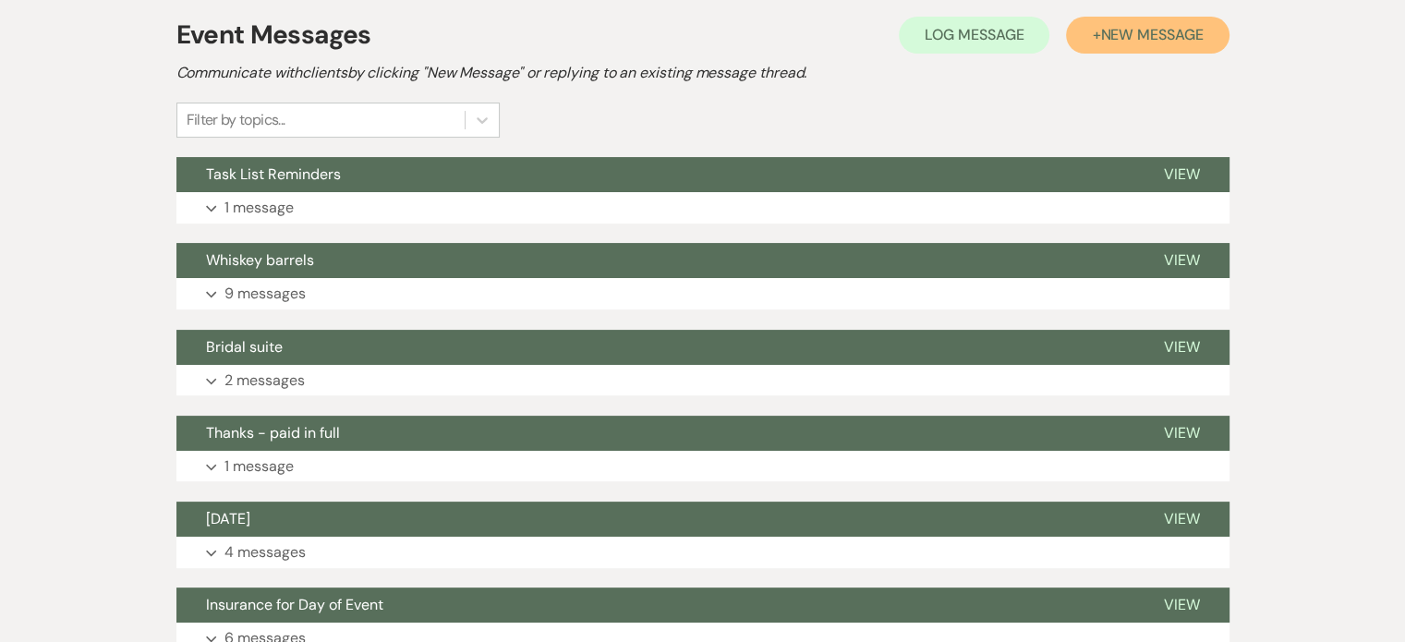
click at [1107, 40] on span "New Message" at bounding box center [1151, 34] width 103 height 19
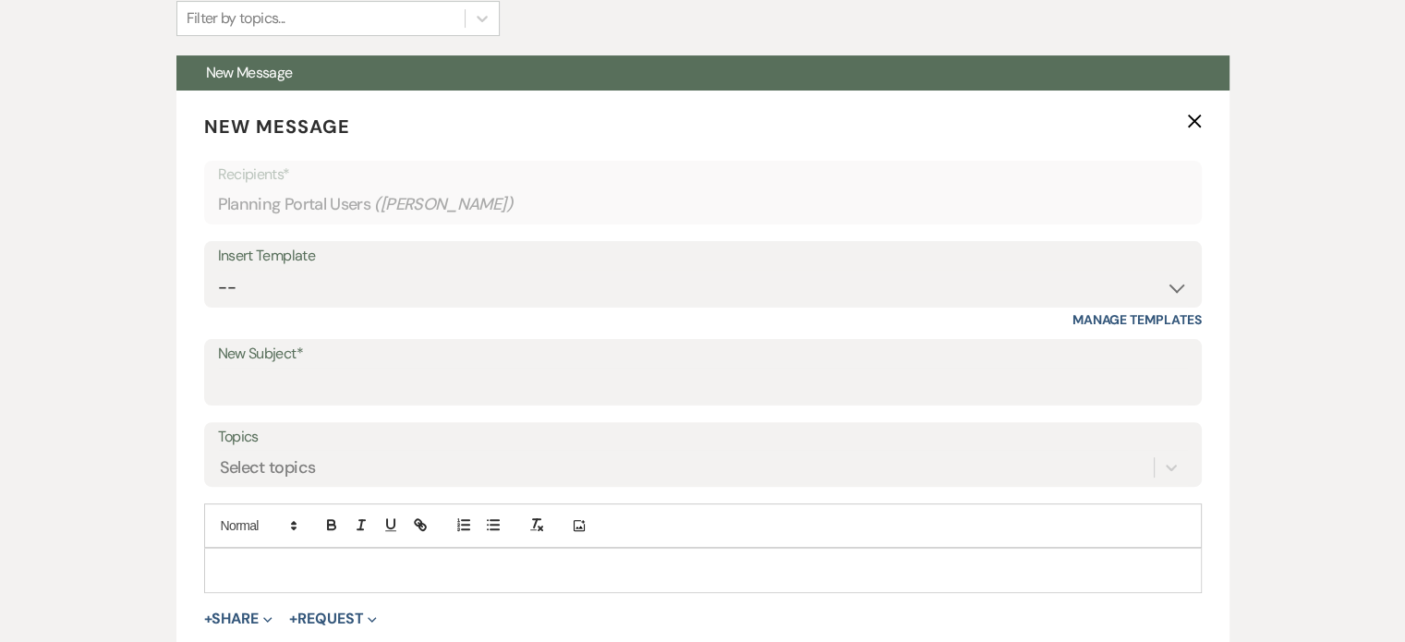
scroll to position [647, 0]
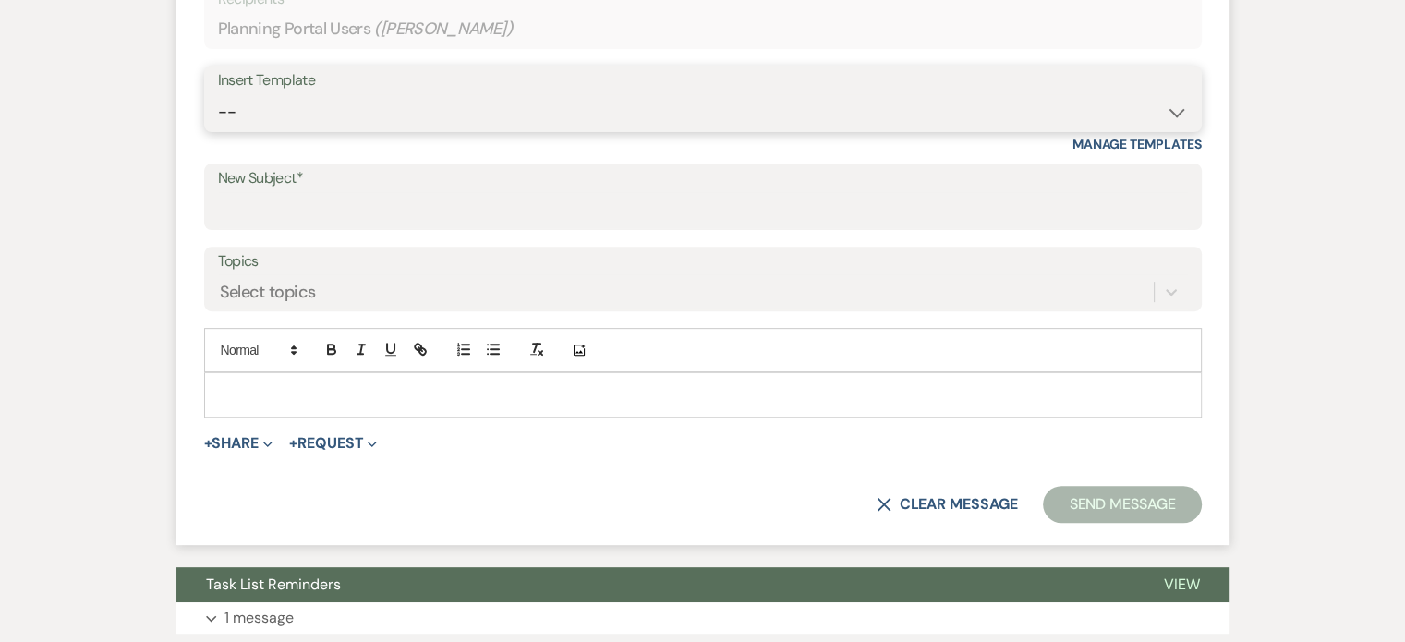
click at [257, 116] on select "-- Documents for Conversion Planning Portal Introduction Initial Inquiry Respon…" at bounding box center [703, 112] width 970 height 36
select select "3917"
click at [218, 94] on select "-- Documents for Conversion Planning Portal Introduction Initial Inquiry Respon…" at bounding box center [703, 112] width 970 height 36
type input "Happy Wedding Week!"
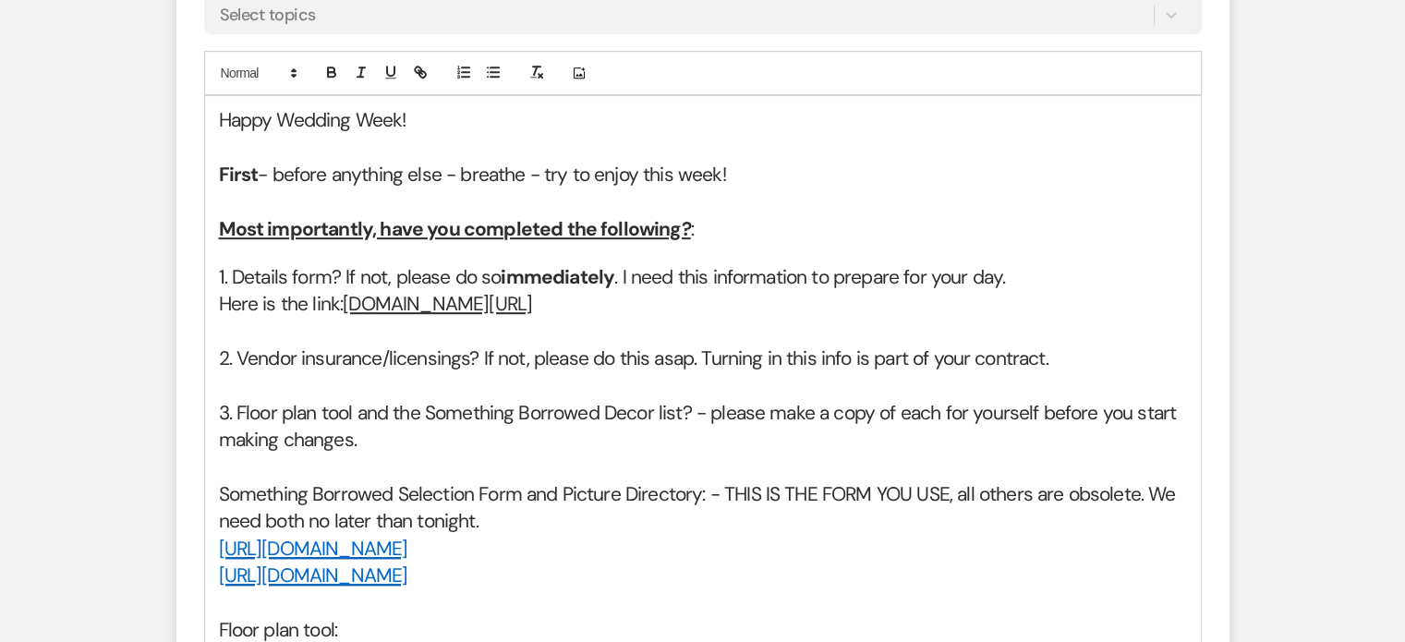
scroll to position [1016, 0]
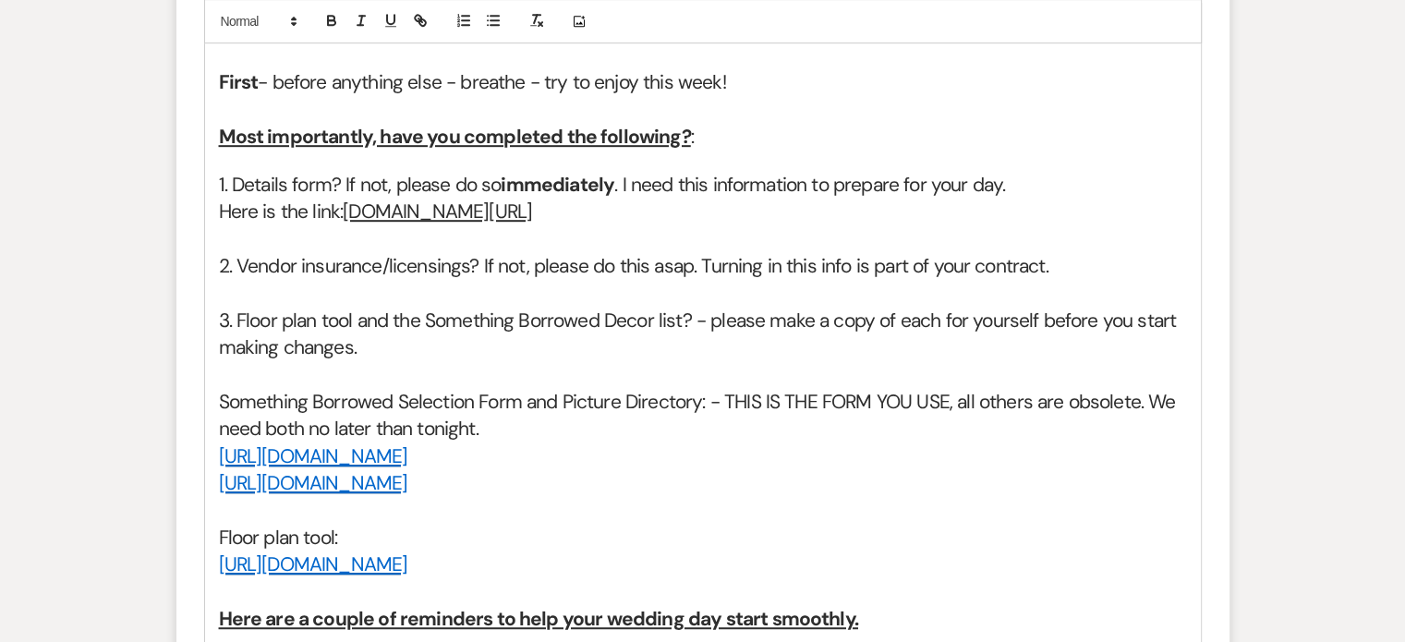
click at [713, 134] on h2 "Most importantly, have you completed the following? :" at bounding box center [703, 137] width 968 height 27
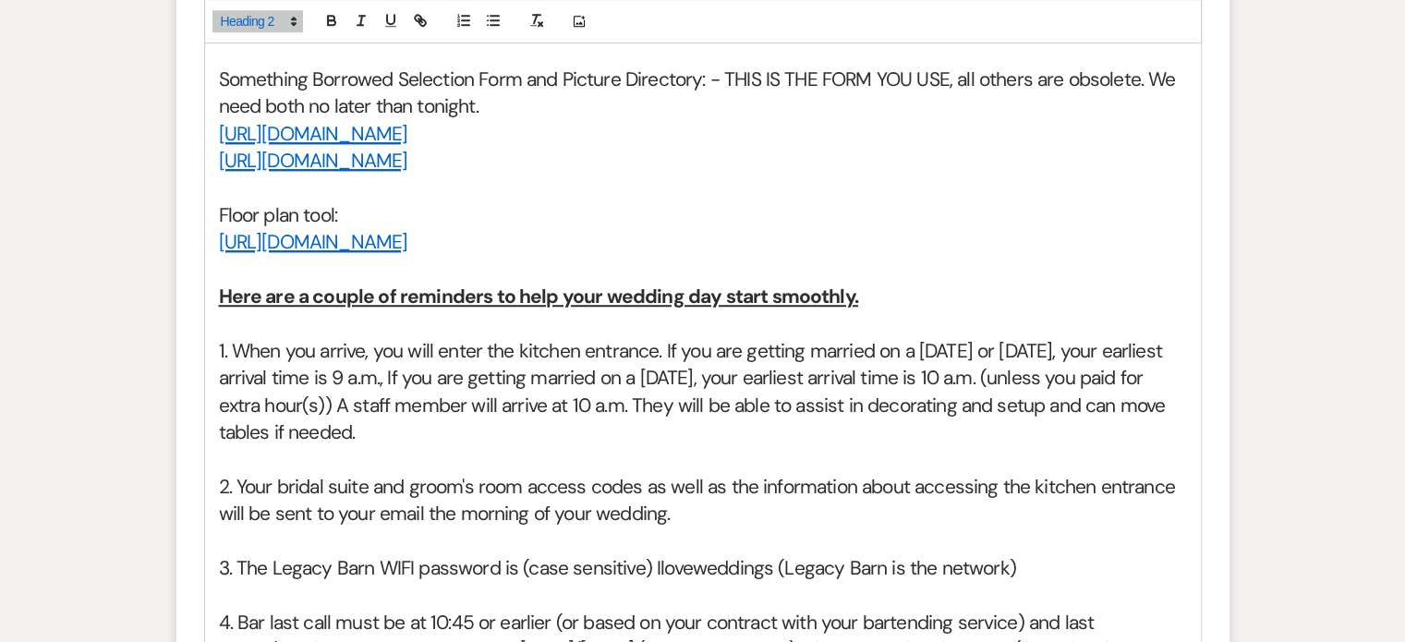
scroll to position [1386, 0]
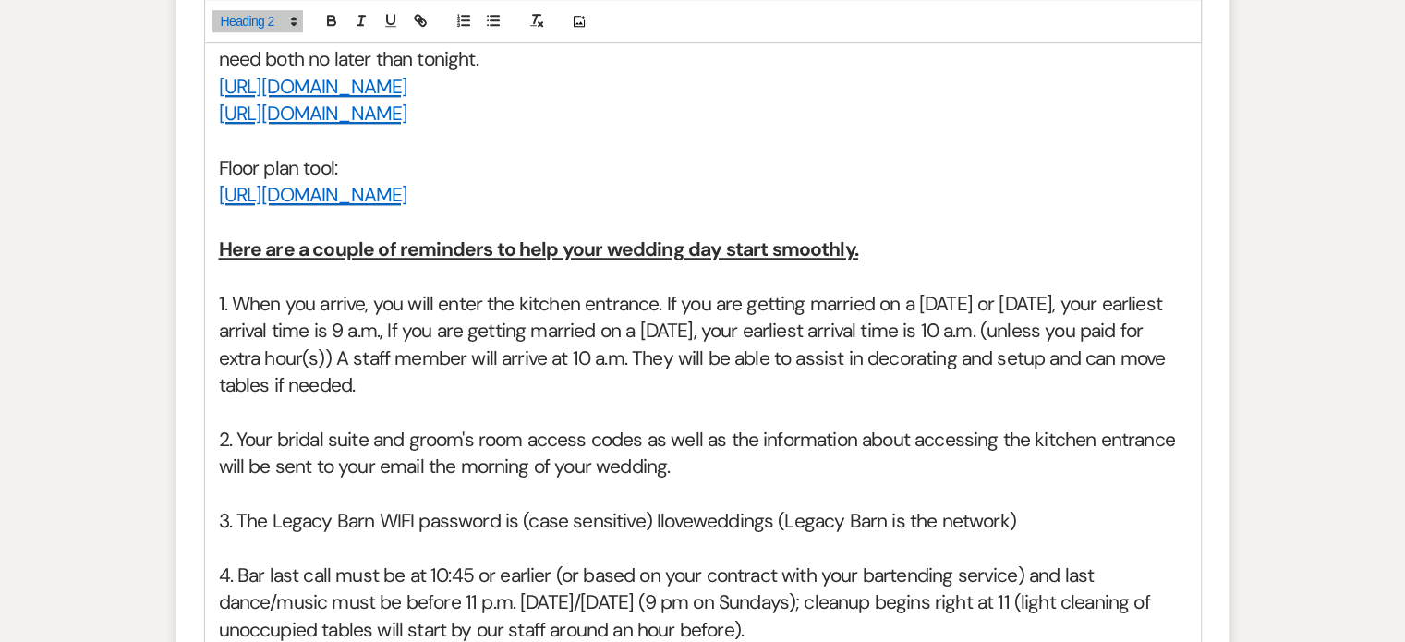
click at [233, 297] on h2 "1. When you arrive, you will enter the kitchen entrance. If you are getting mar…" at bounding box center [703, 345] width 968 height 109
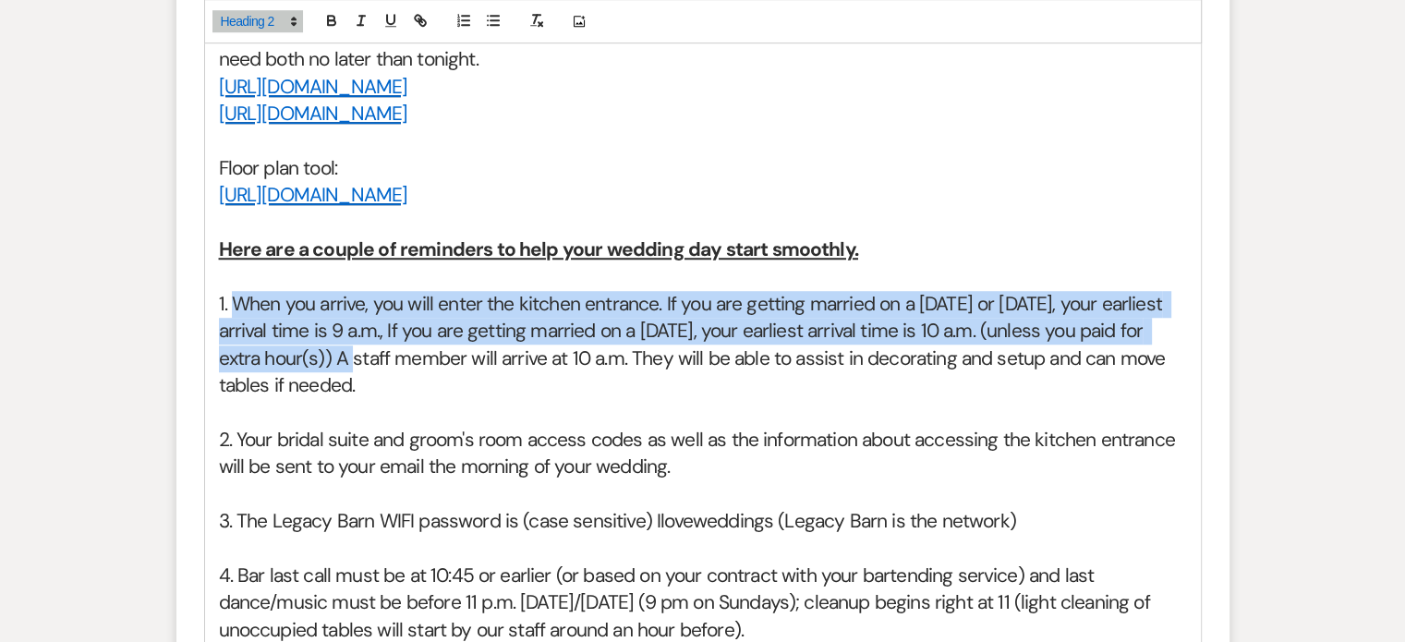
drag, startPoint x: 233, startPoint y: 298, endPoint x: 286, endPoint y: 346, distance: 72.0
click at [286, 346] on h2 "1. When you arrive, you will enter the kitchen entrance. If you are getting mar…" at bounding box center [703, 345] width 968 height 109
